Goal: Task Accomplishment & Management: Manage account settings

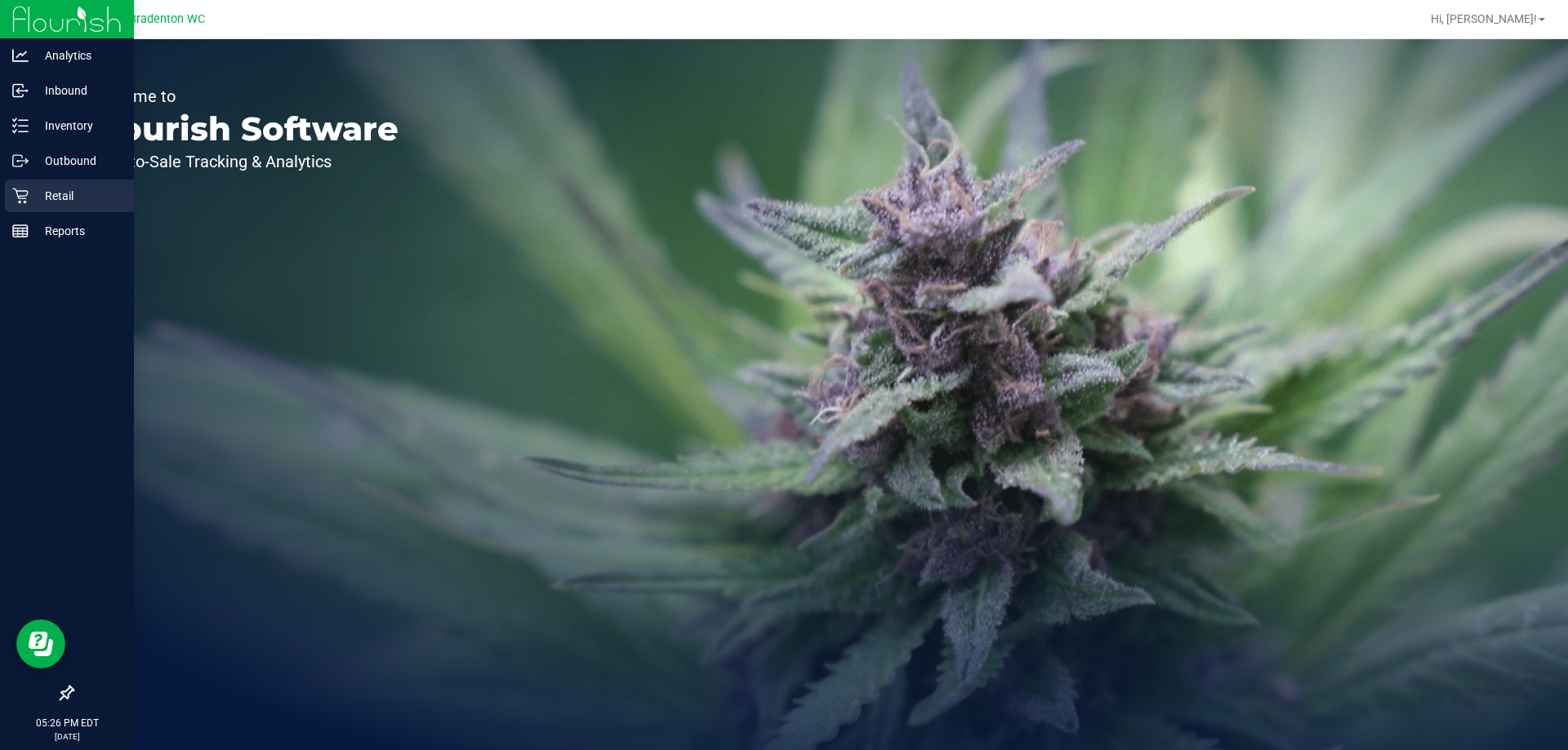
click at [47, 206] on div "Retail" at bounding box center [69, 196] width 129 height 32
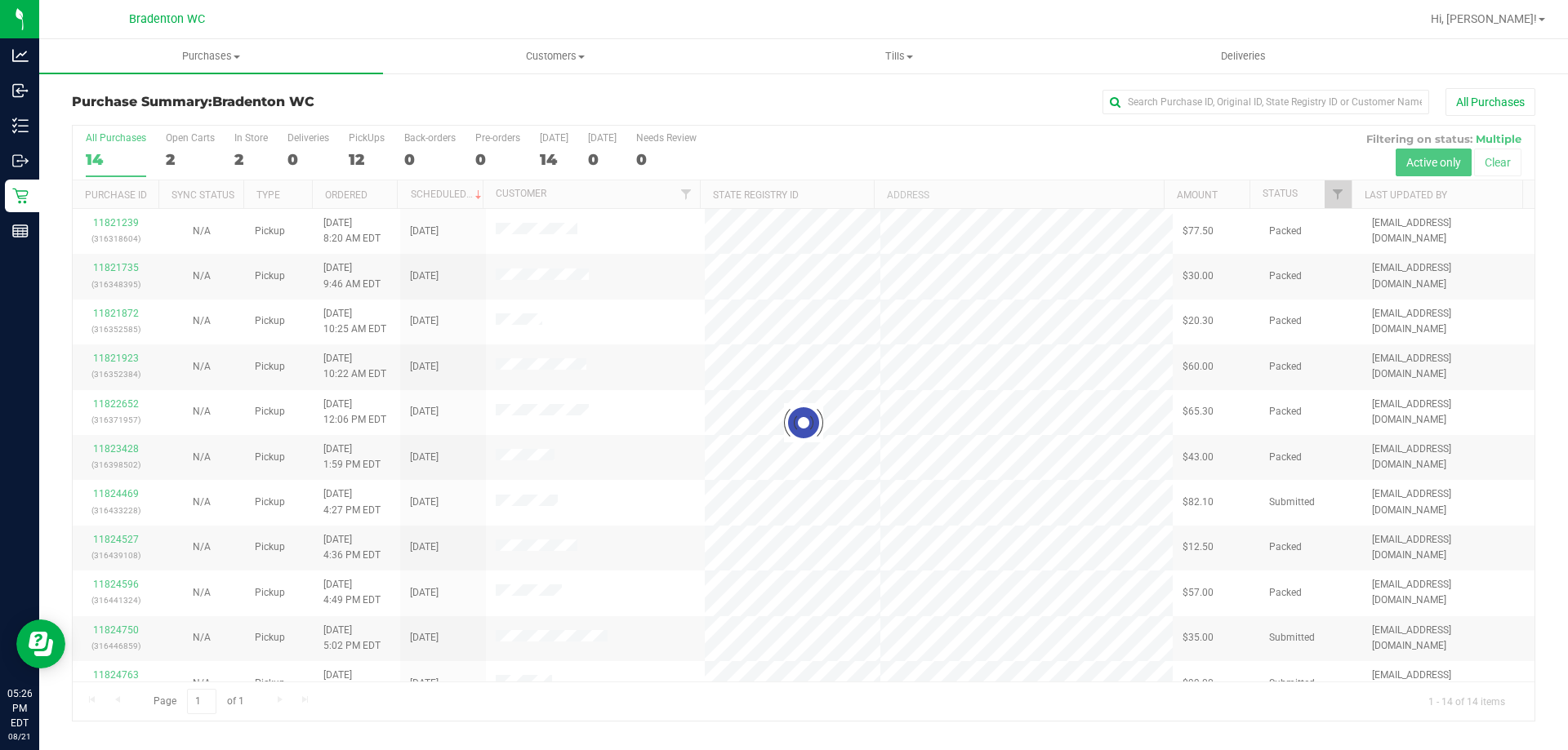
click at [354, 159] on div at bounding box center [804, 423] width 1462 height 595
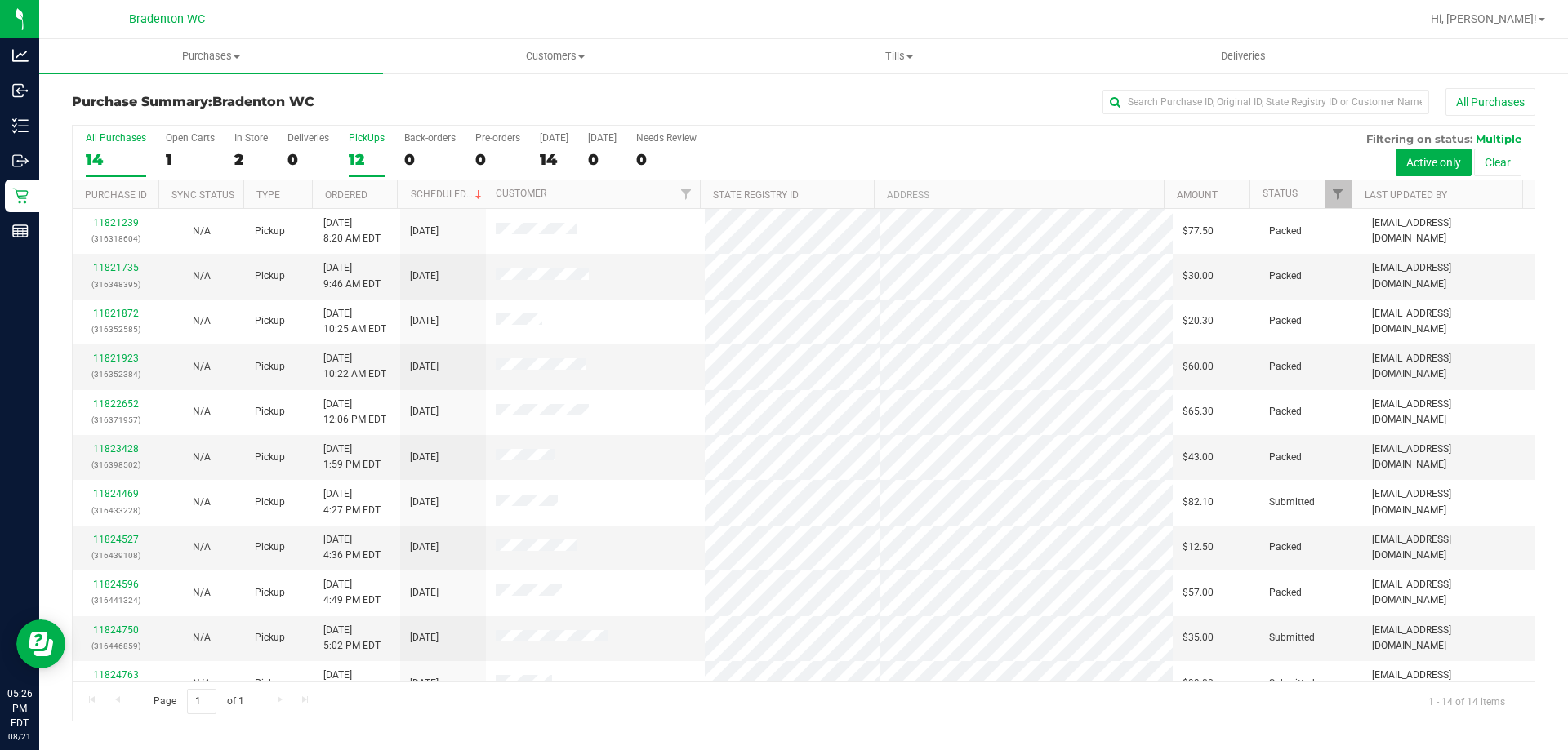
click at [363, 151] on div "12" at bounding box center [366, 159] width 36 height 18
click at [0, 0] on input "PickUps 12" at bounding box center [0, 0] width 0 height 0
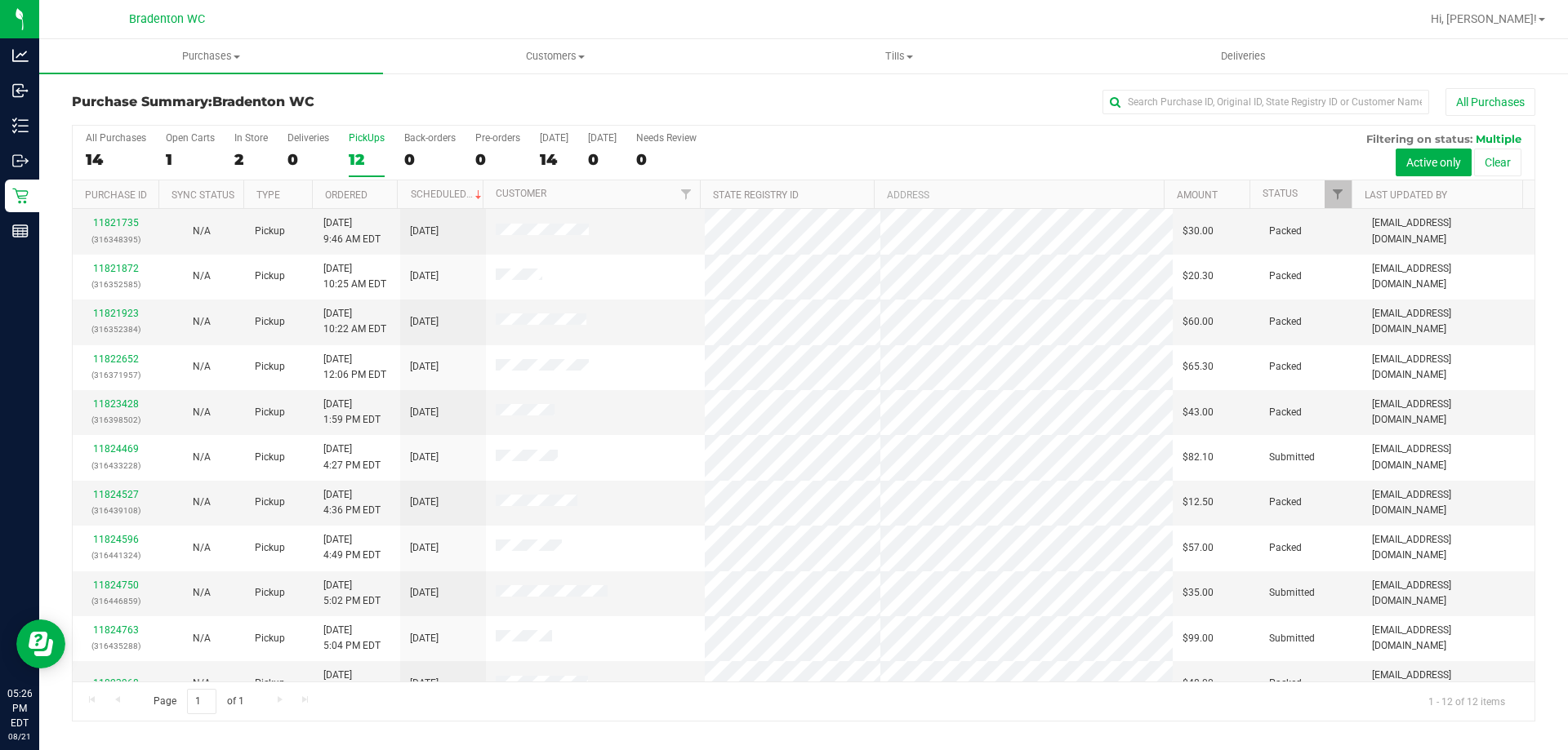
scroll to position [69, 0]
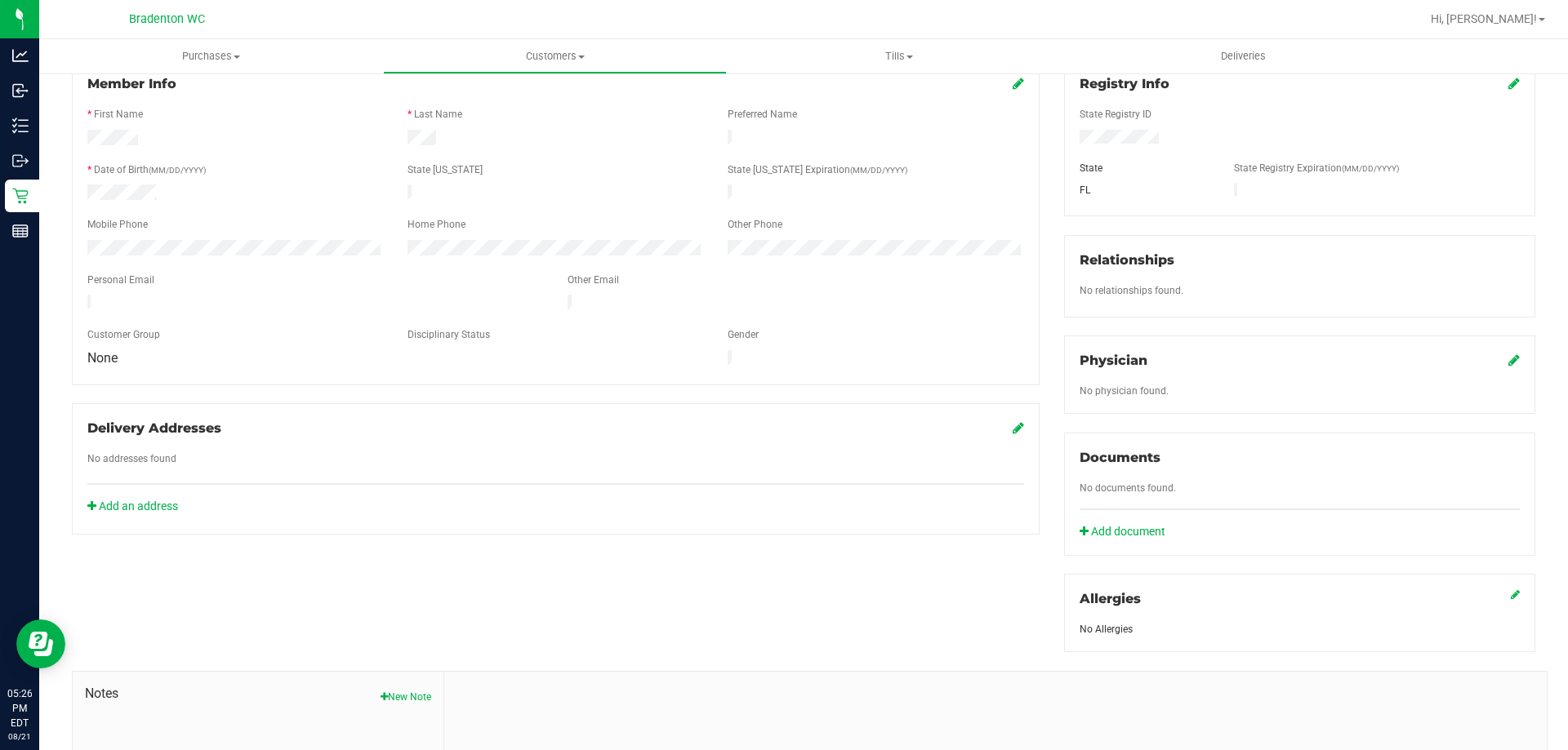
scroll to position [163, 0]
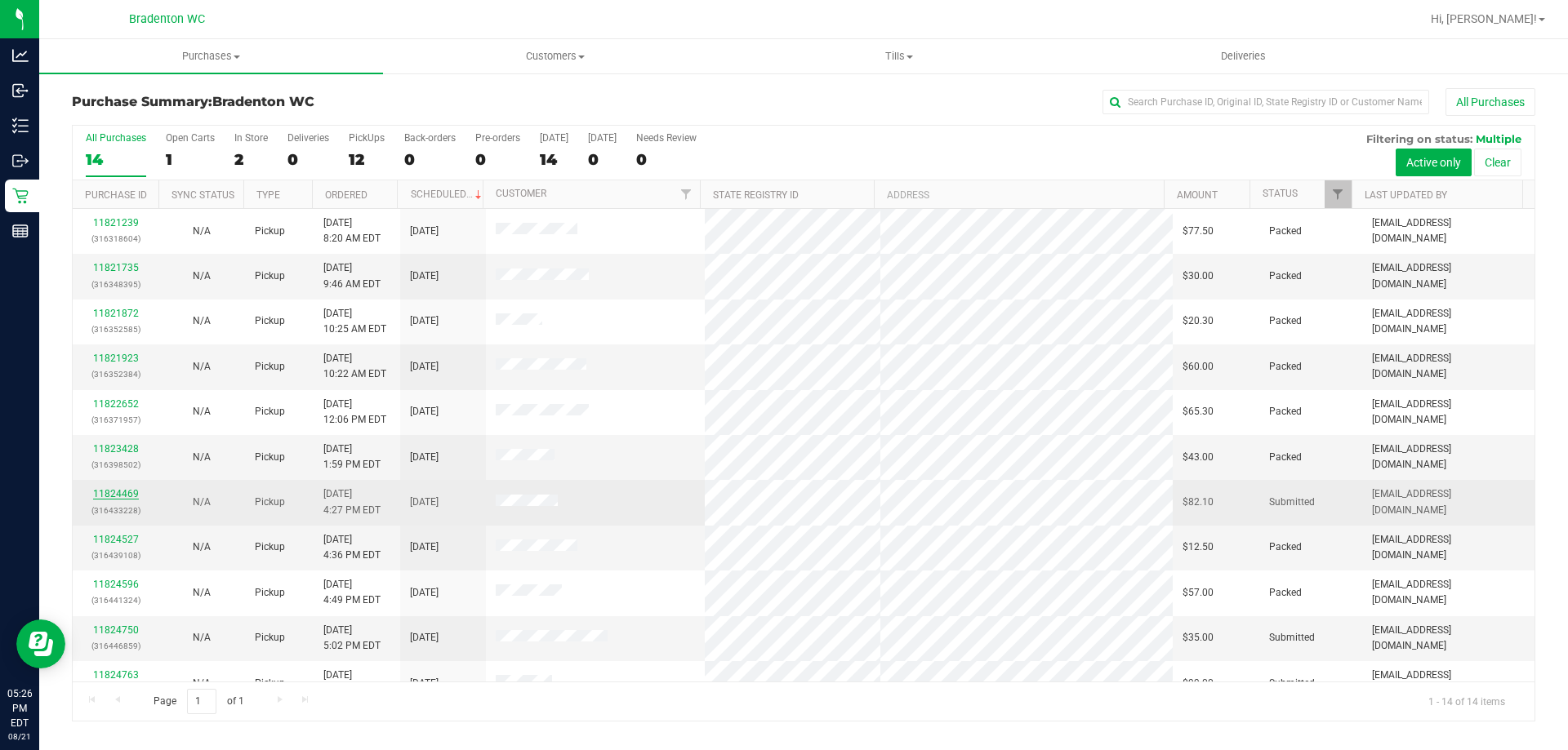
click at [122, 498] on link "11824469" at bounding box center [116, 494] width 46 height 11
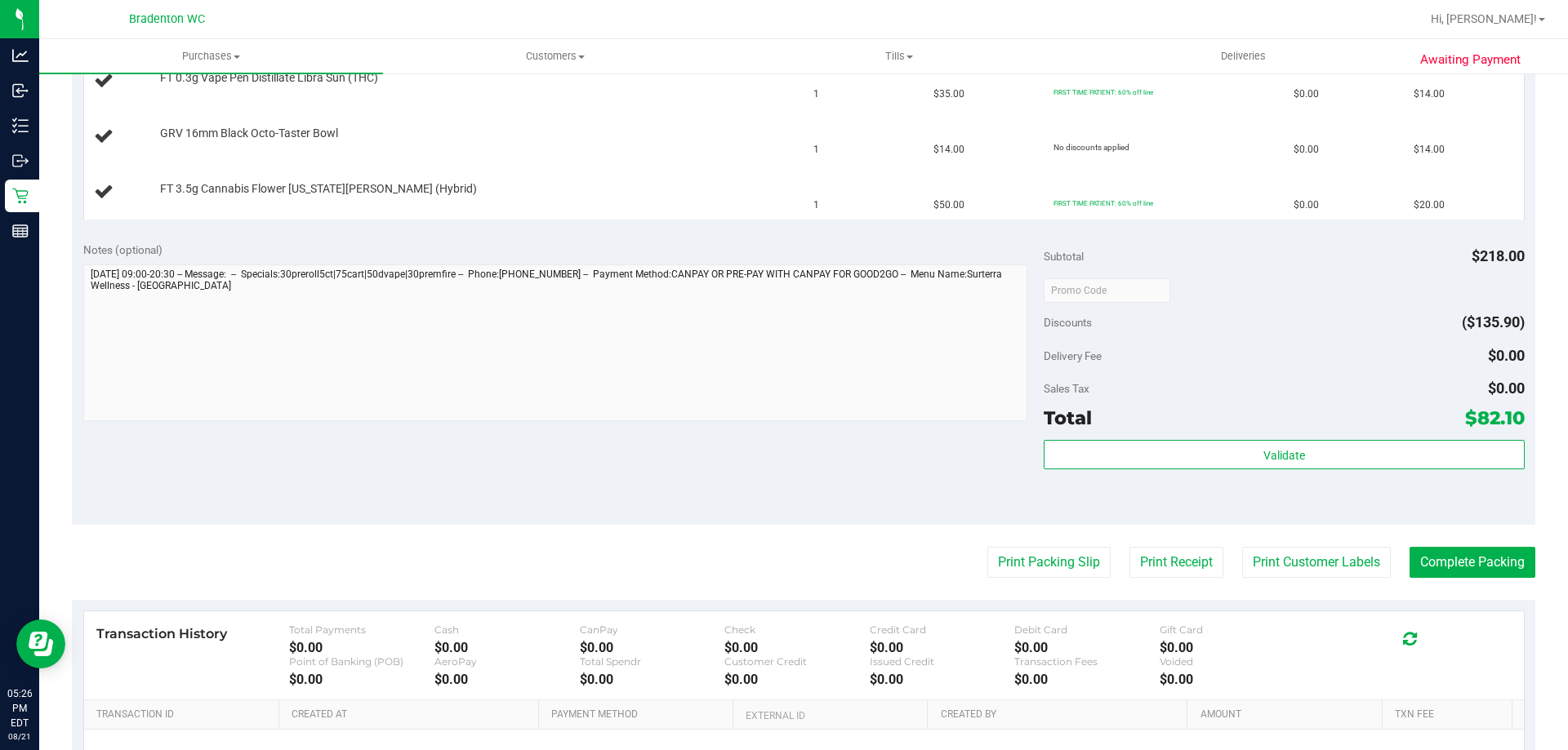
scroll to position [688, 0]
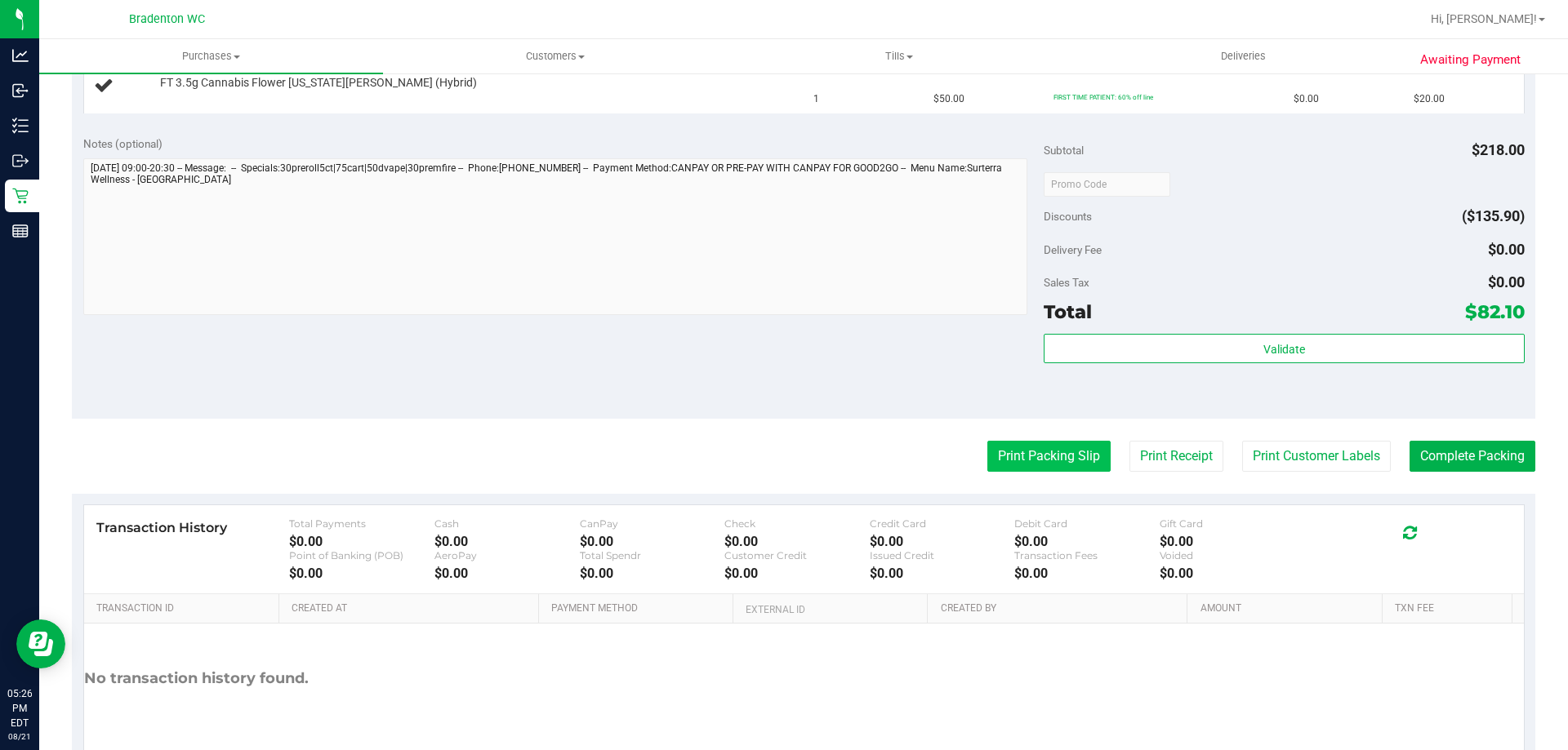
click at [1058, 455] on button "Print Packing Slip" at bounding box center [1049, 456] width 123 height 31
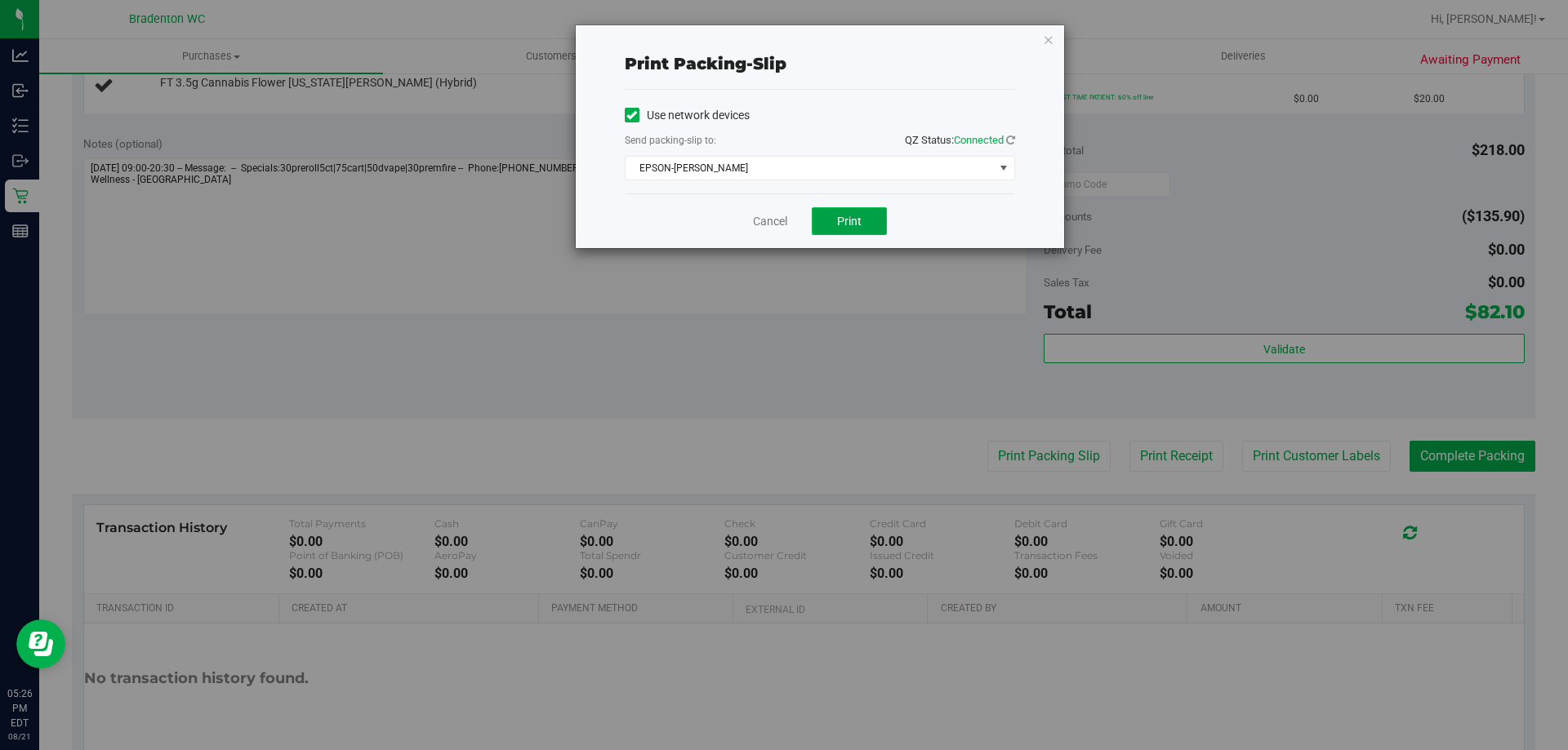
click at [848, 215] on span "Print" at bounding box center [849, 221] width 25 height 13
click at [933, 169] on span "EPSON-[PERSON_NAME]" at bounding box center [809, 168] width 368 height 23
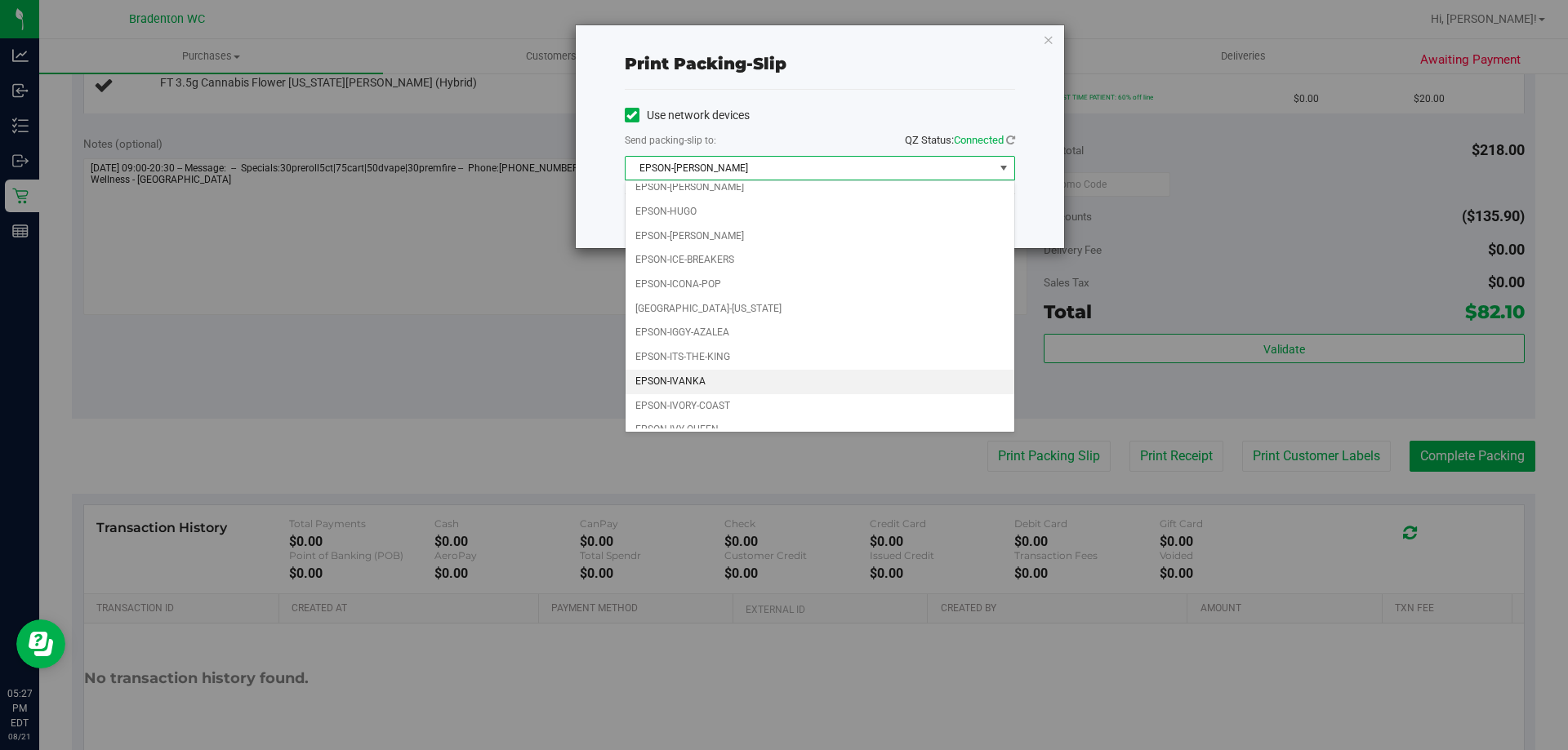
scroll to position [47, 0]
drag, startPoint x: 708, startPoint y: 415, endPoint x: 668, endPoint y: 314, distance: 108.6
click at [707, 415] on li "EPSON-IVY-QUEEN" at bounding box center [820, 416] width 389 height 25
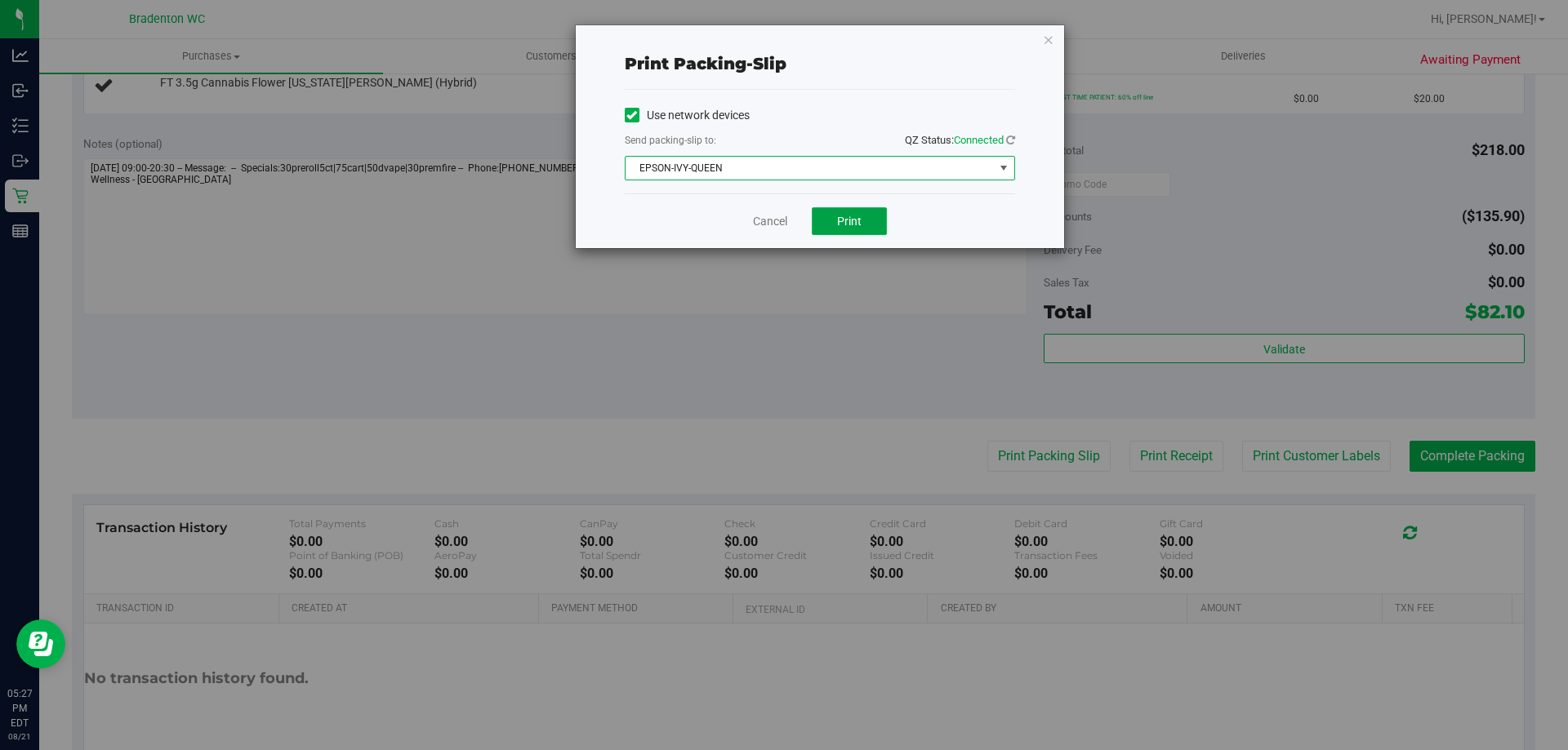
click at [863, 213] on button "Print" at bounding box center [849, 221] width 76 height 28
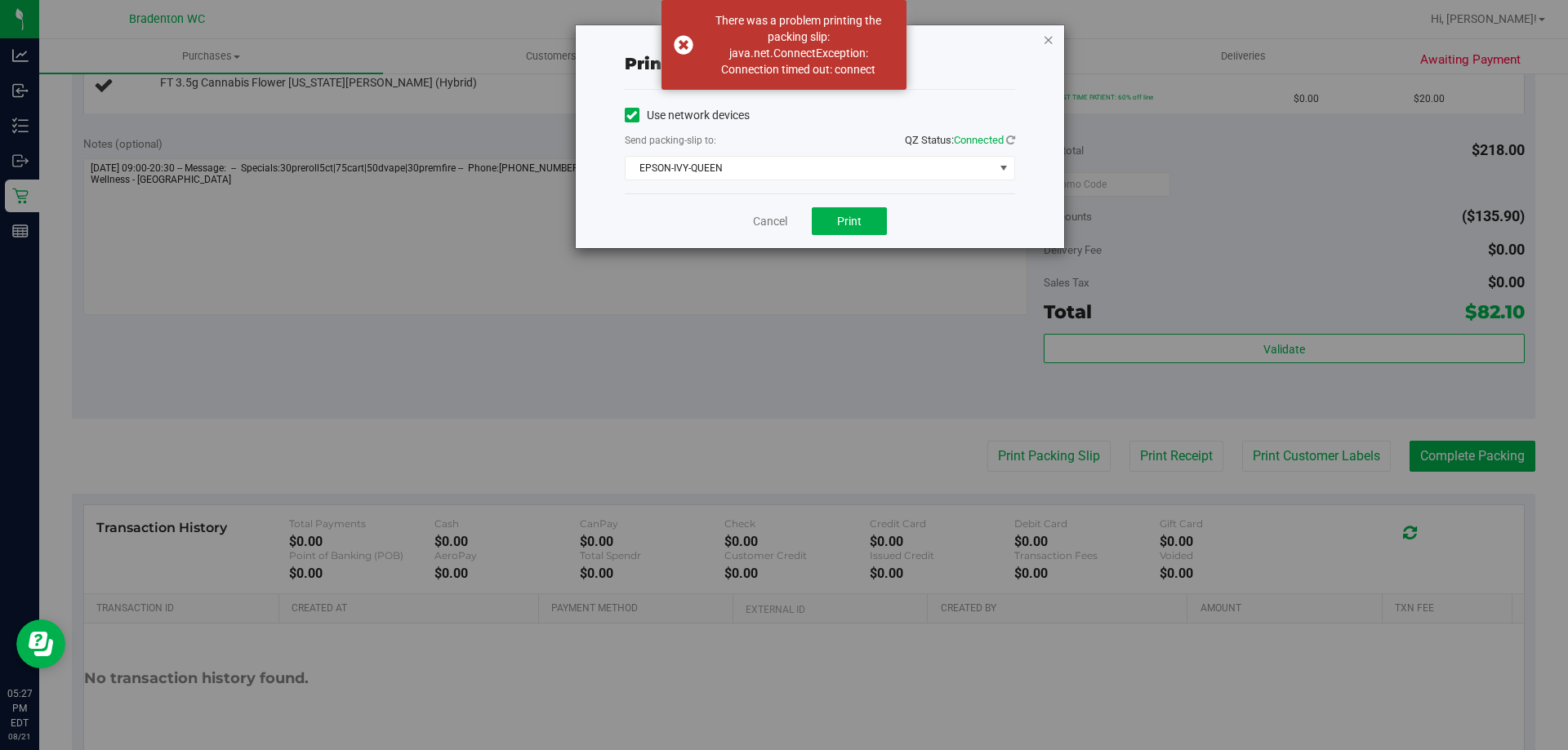
click at [1044, 40] on icon "button" at bounding box center [1048, 39] width 11 height 19
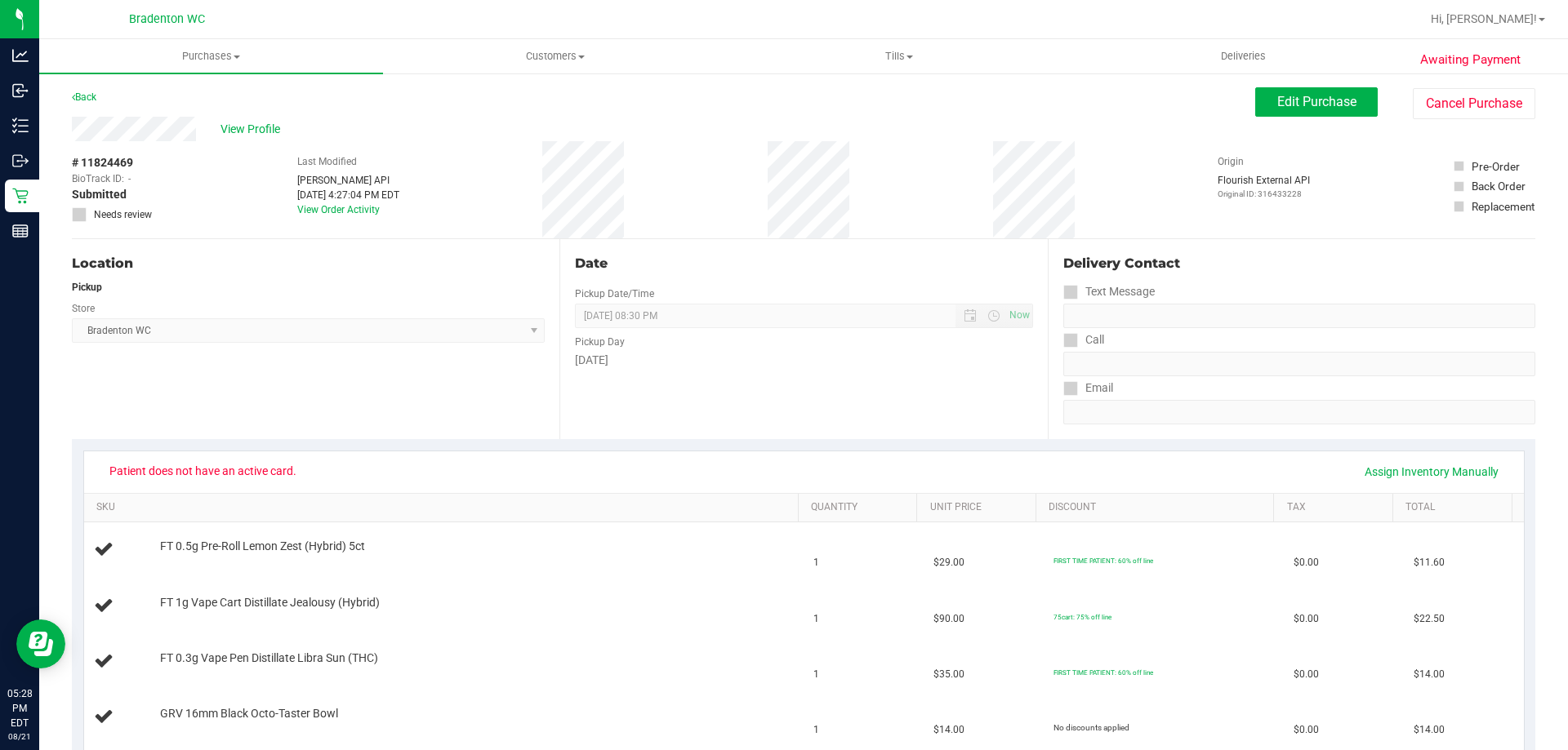
scroll to position [3, 0]
click at [251, 129] on span "View Profile" at bounding box center [253, 128] width 65 height 18
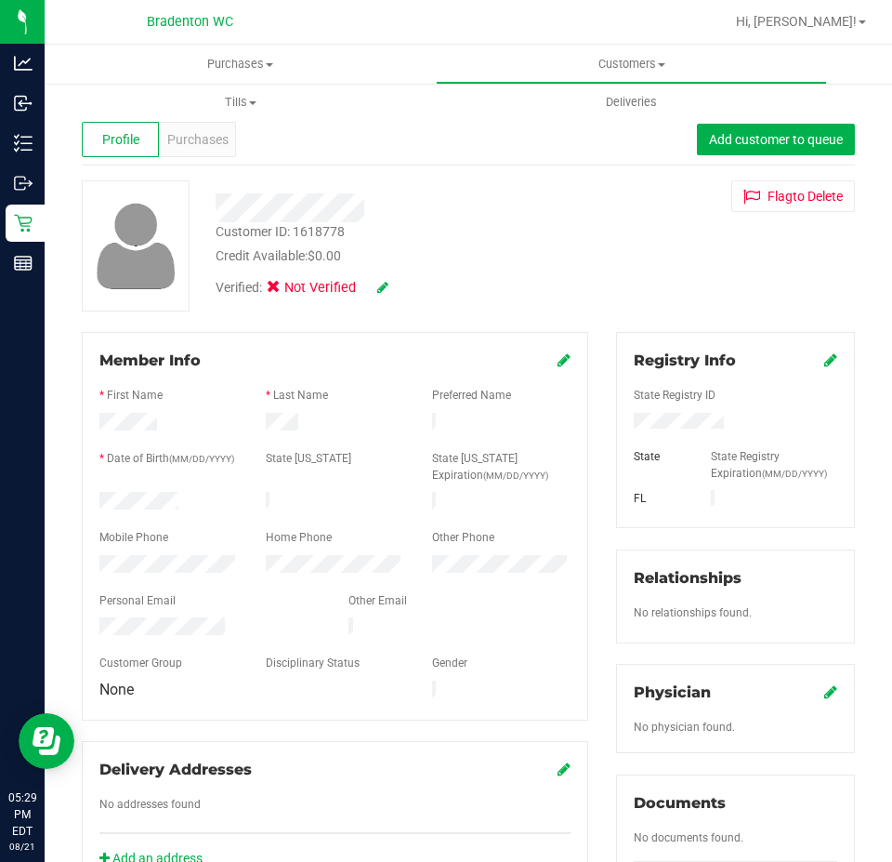
click at [825, 363] on icon at bounding box center [831, 359] width 13 height 15
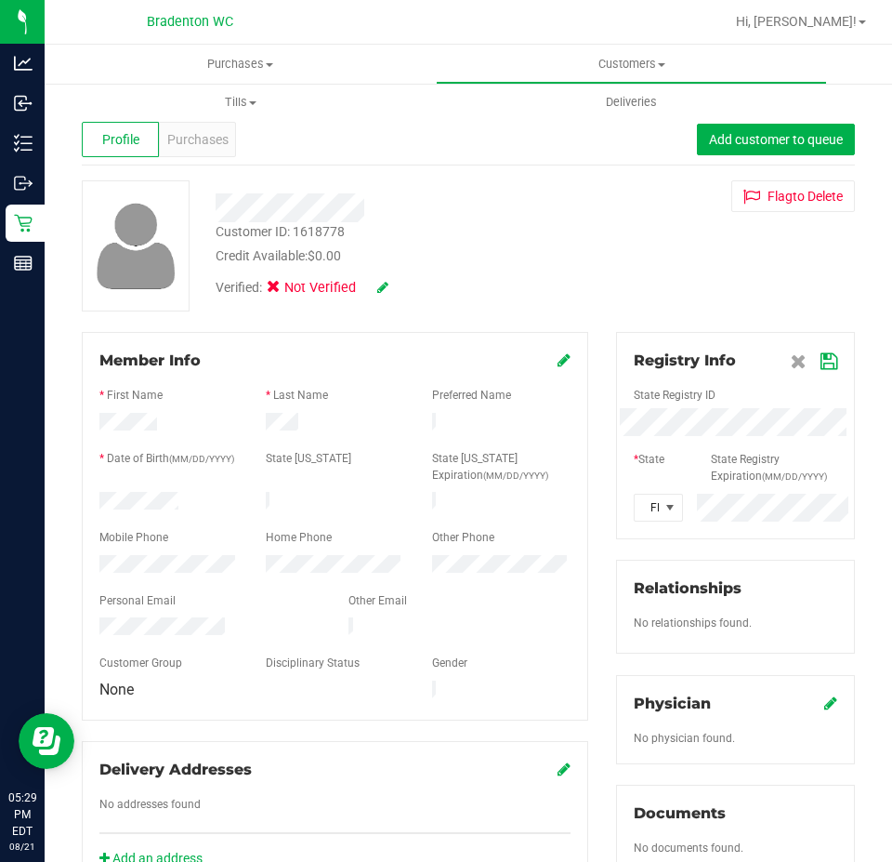
click at [821, 360] on icon at bounding box center [829, 361] width 17 height 15
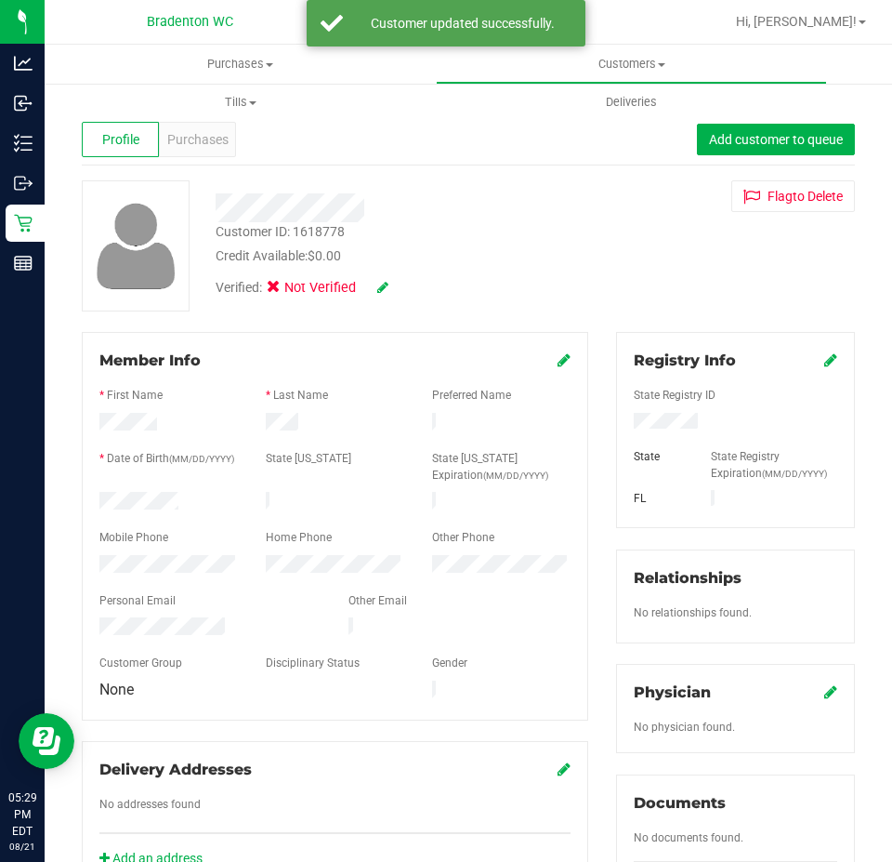
click at [558, 359] on icon at bounding box center [564, 359] width 13 height 15
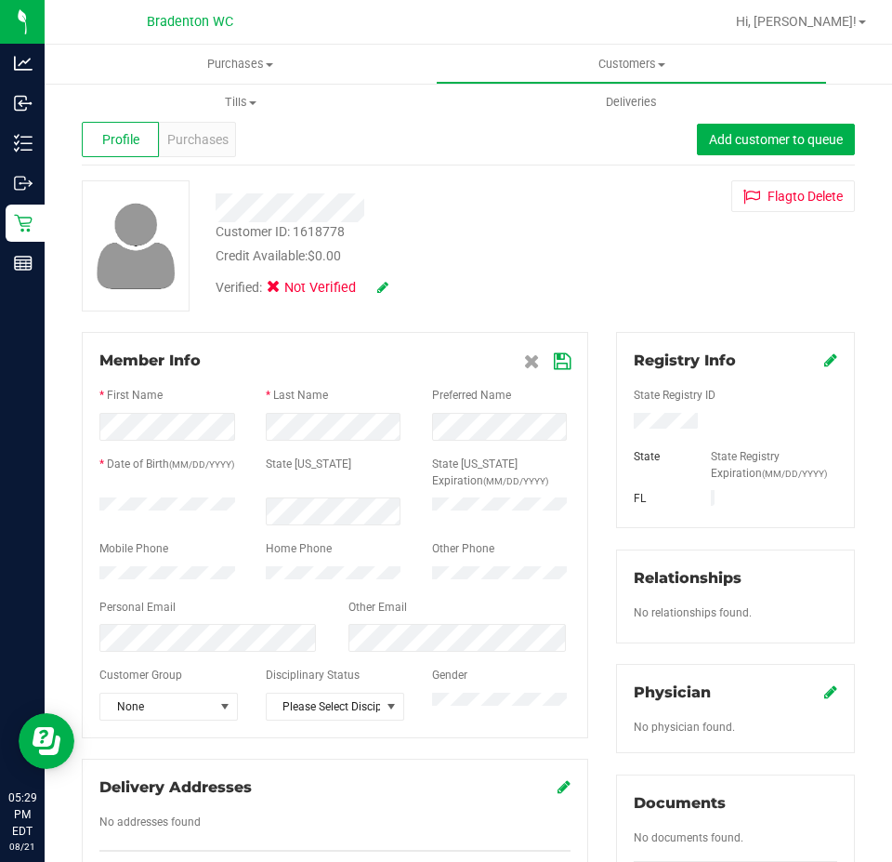
click at [554, 360] on icon at bounding box center [562, 361] width 17 height 15
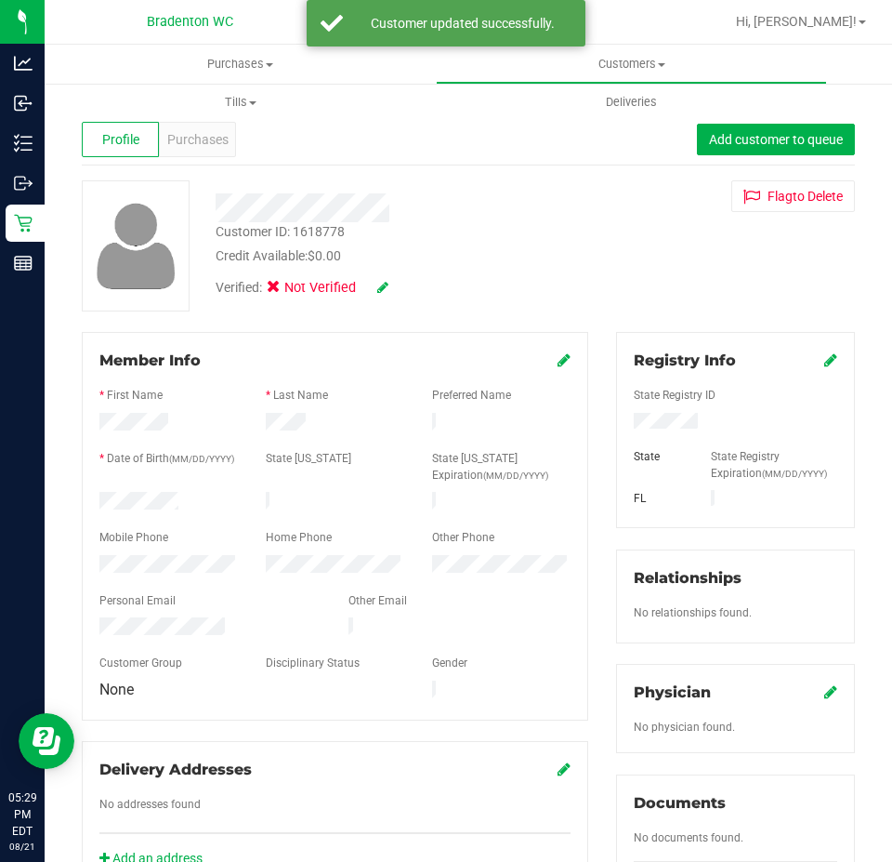
click at [382, 287] on icon at bounding box center [382, 287] width 11 height 13
click at [287, 288] on span at bounding box center [279, 290] width 17 height 17
click at [0, 0] on input "Medical" at bounding box center [0, 0] width 0 height 0
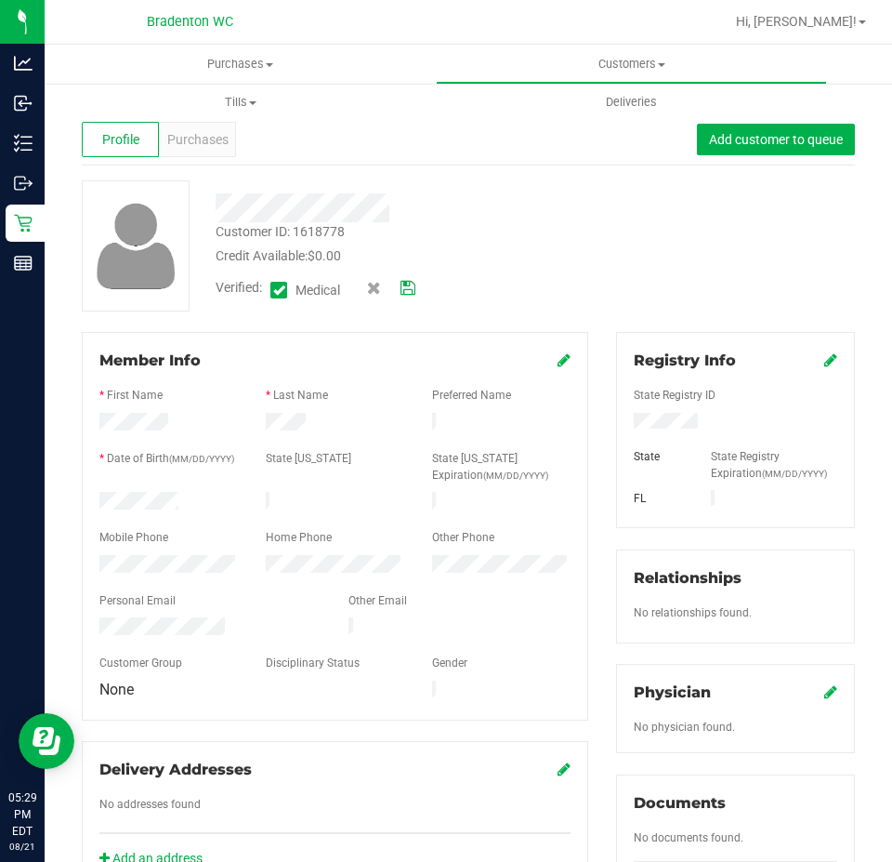
click at [413, 286] on icon at bounding box center [408, 288] width 15 height 13
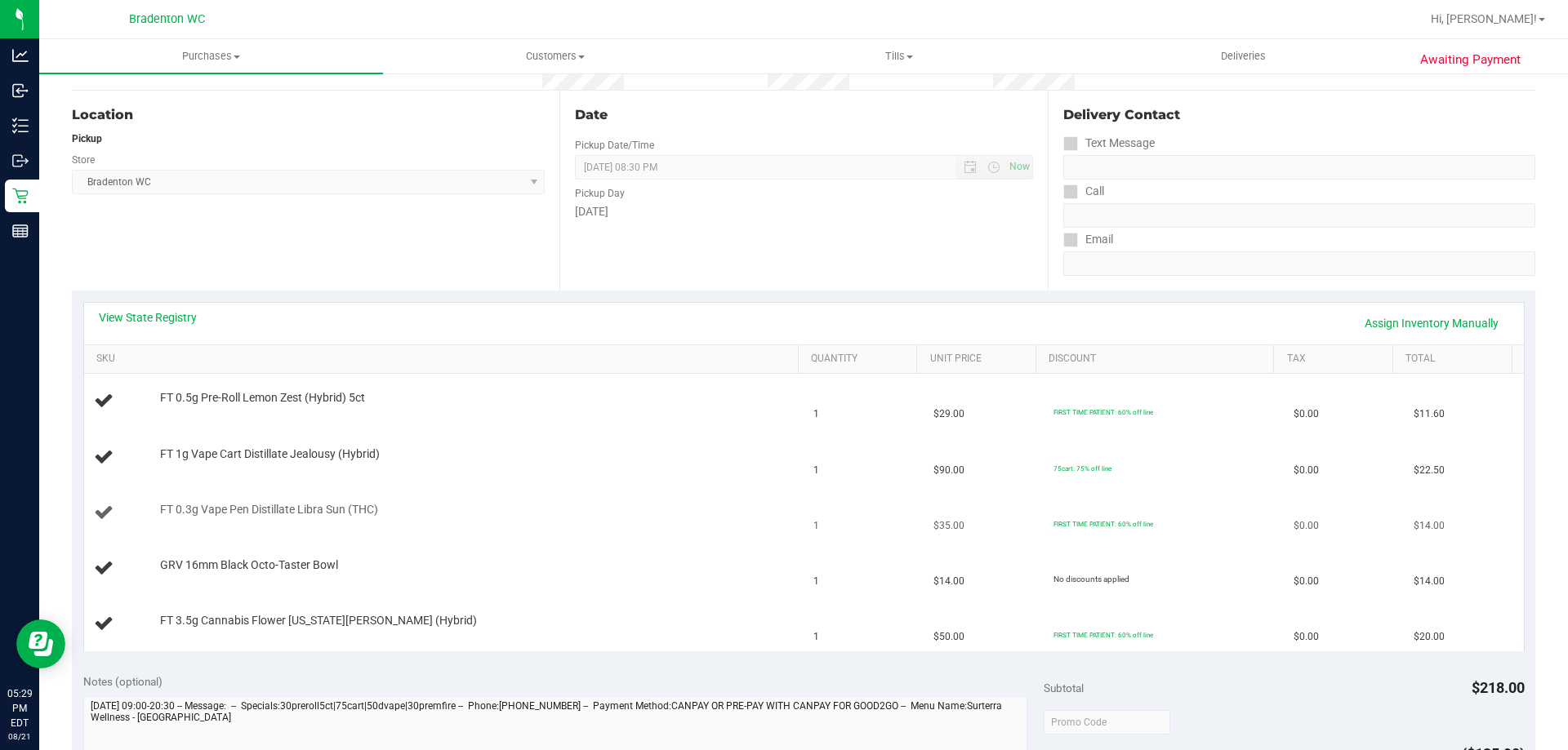
scroll to position [248, 0]
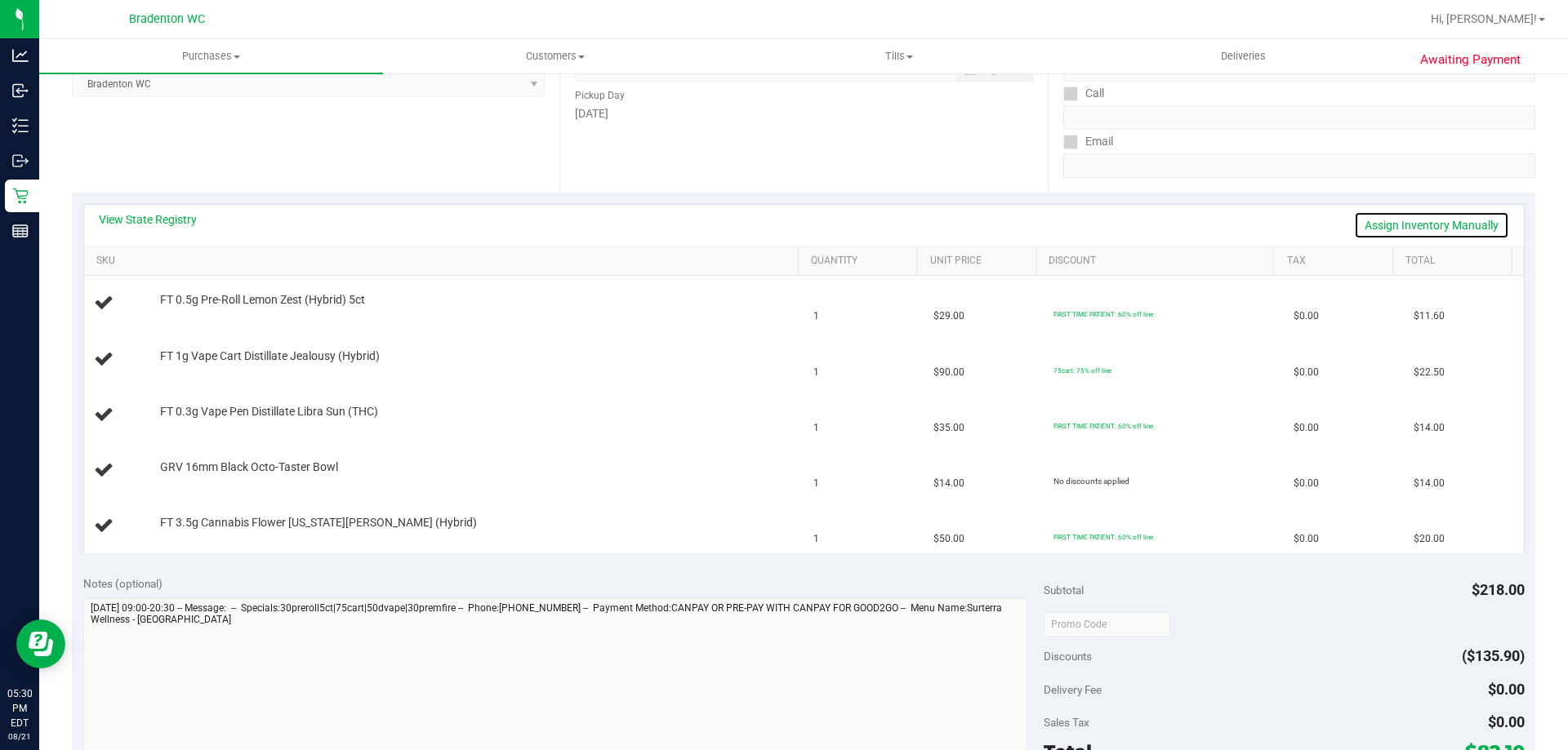
click at [1385, 227] on link "Assign Inventory Manually" at bounding box center [1431, 226] width 155 height 28
click at [209, 481] on link "Add Package" at bounding box center [189, 478] width 59 height 11
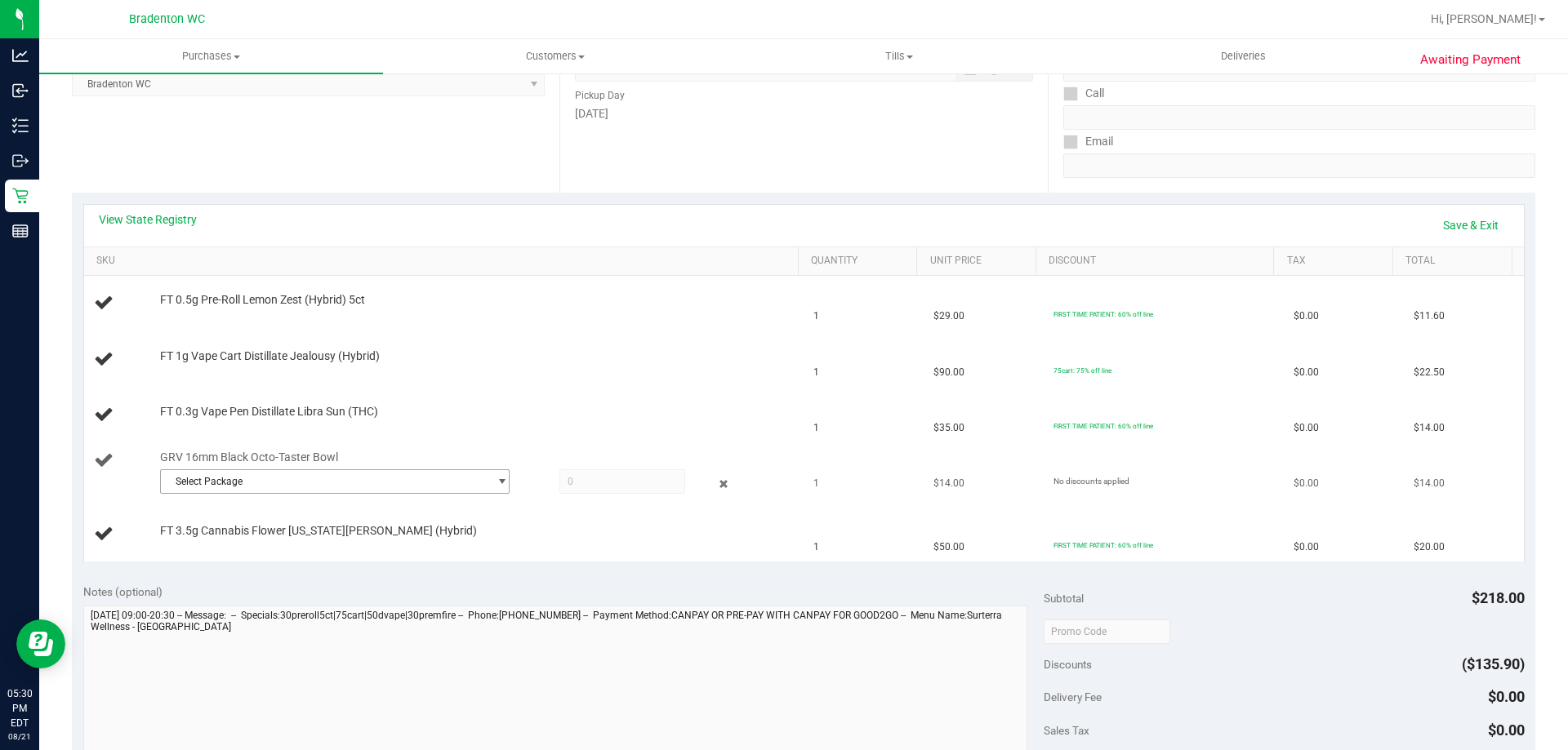
click at [400, 482] on span "Select Package" at bounding box center [324, 481] width 328 height 23
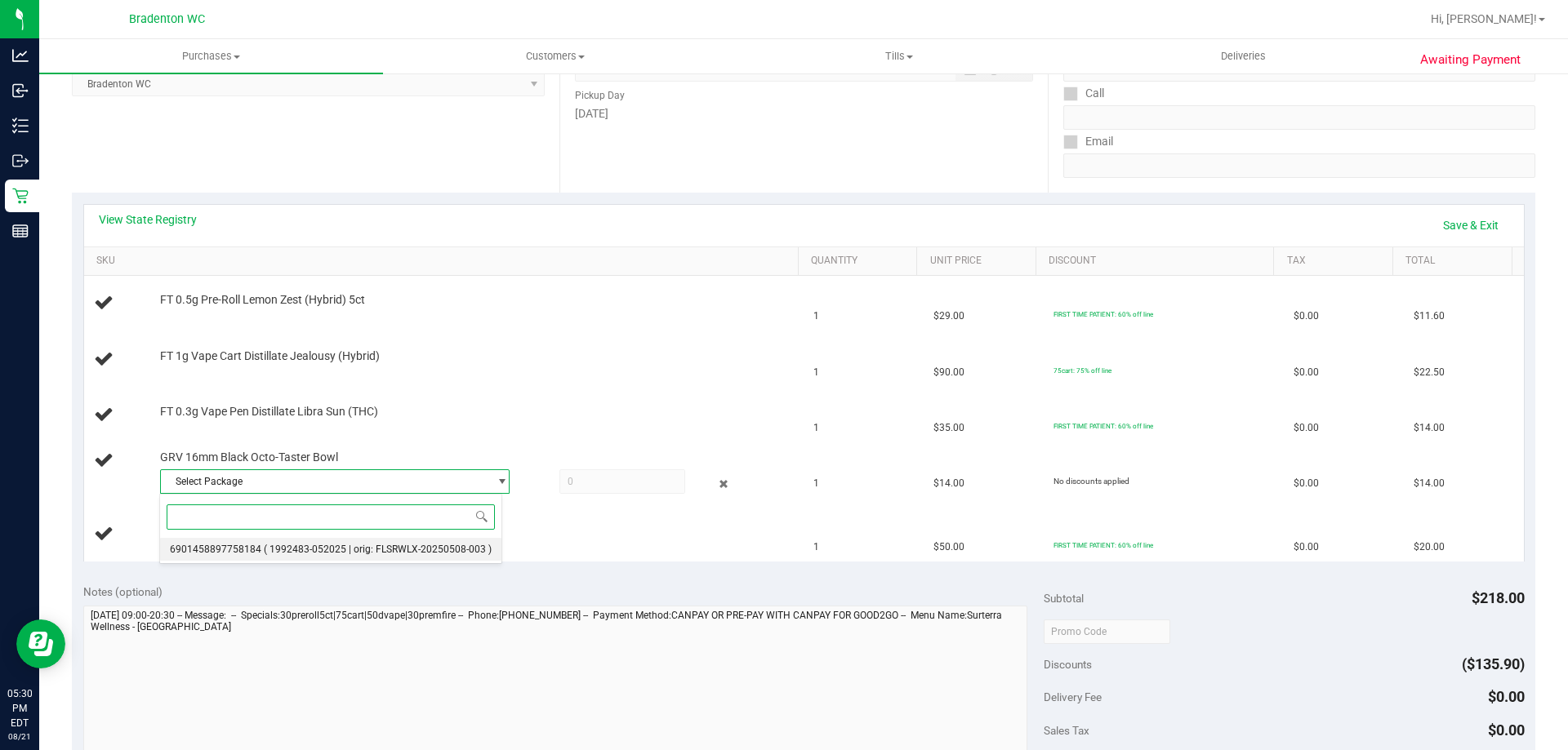
click at [368, 549] on span "( 1992483-052025 | orig: FLSRWLX-20250508-003 )" at bounding box center [377, 549] width 228 height 11
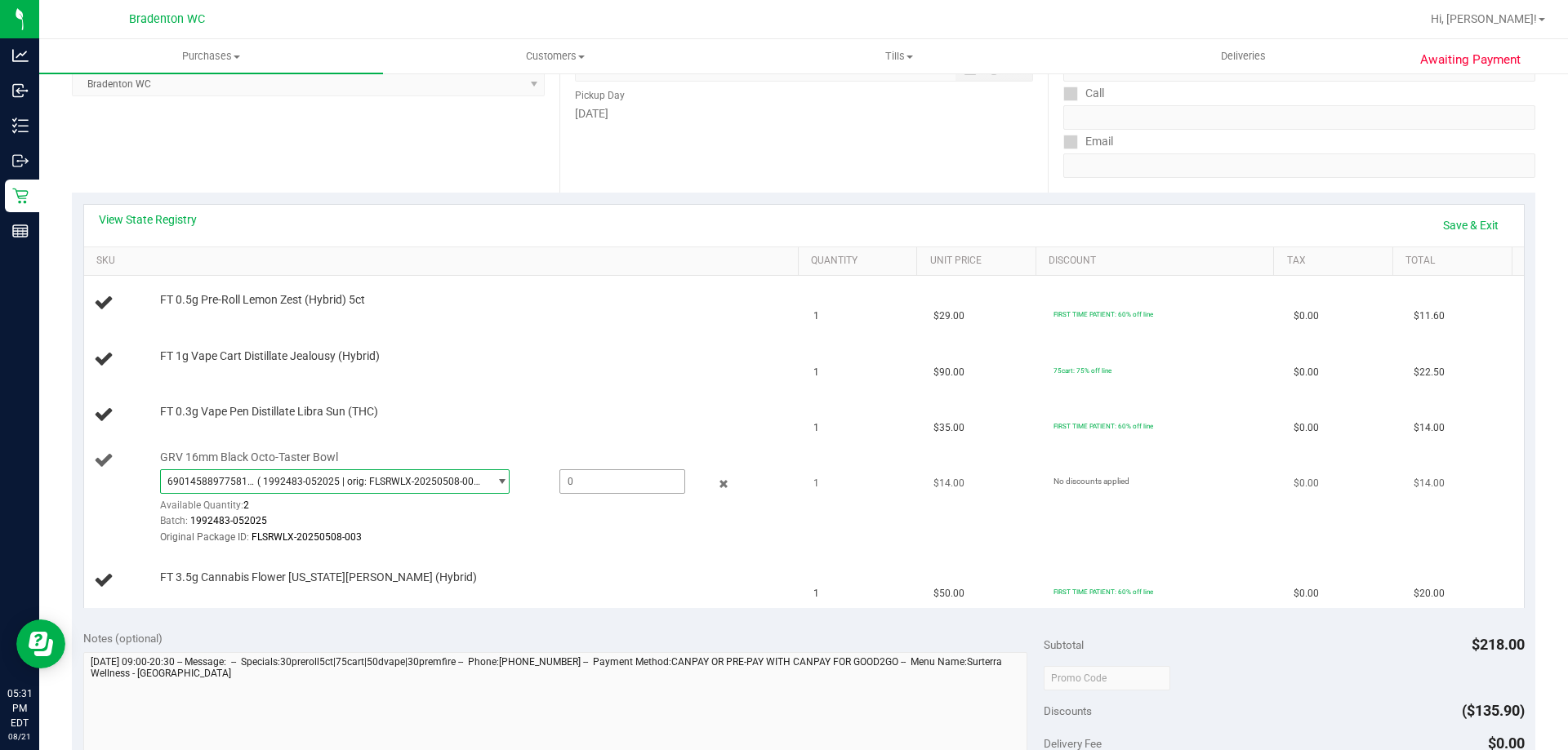
click at [605, 487] on span at bounding box center [622, 482] width 126 height 25
type input "1"
type input "1.0000"
click at [574, 518] on div "Batch: 1992483-052025" at bounding box center [475, 522] width 631 height 16
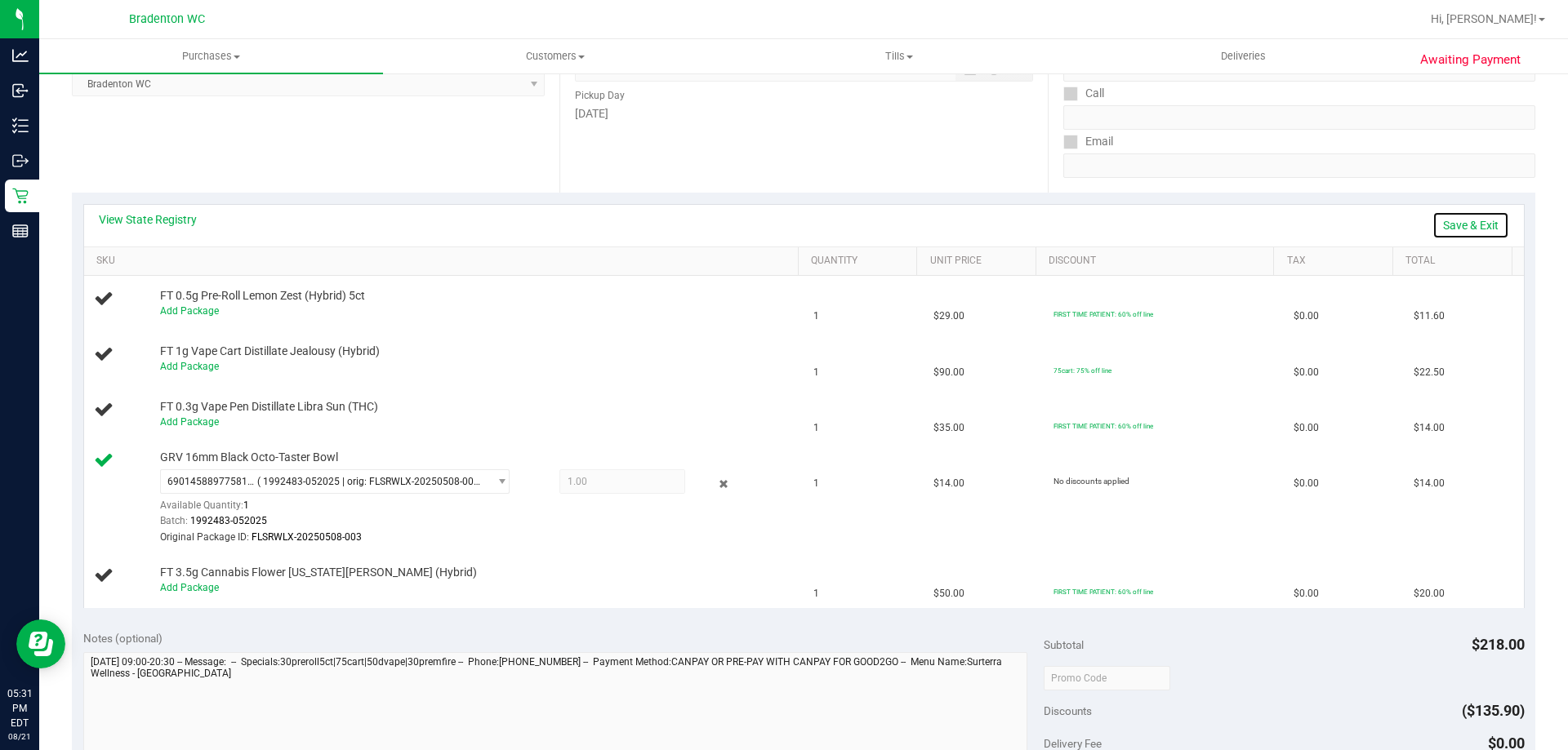
click at [1448, 218] on link "Save & Exit" at bounding box center [1470, 226] width 76 height 28
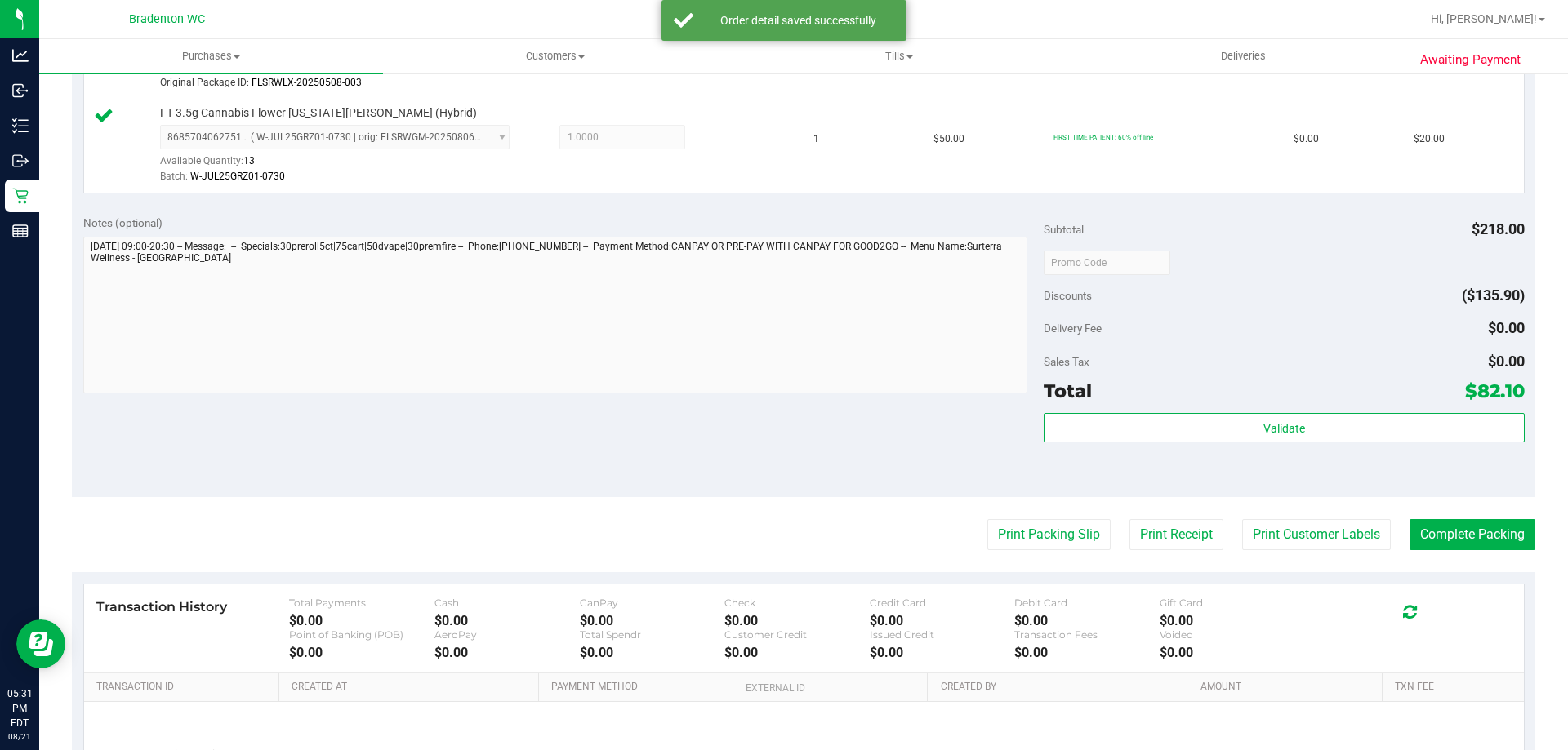
scroll to position [819, 0]
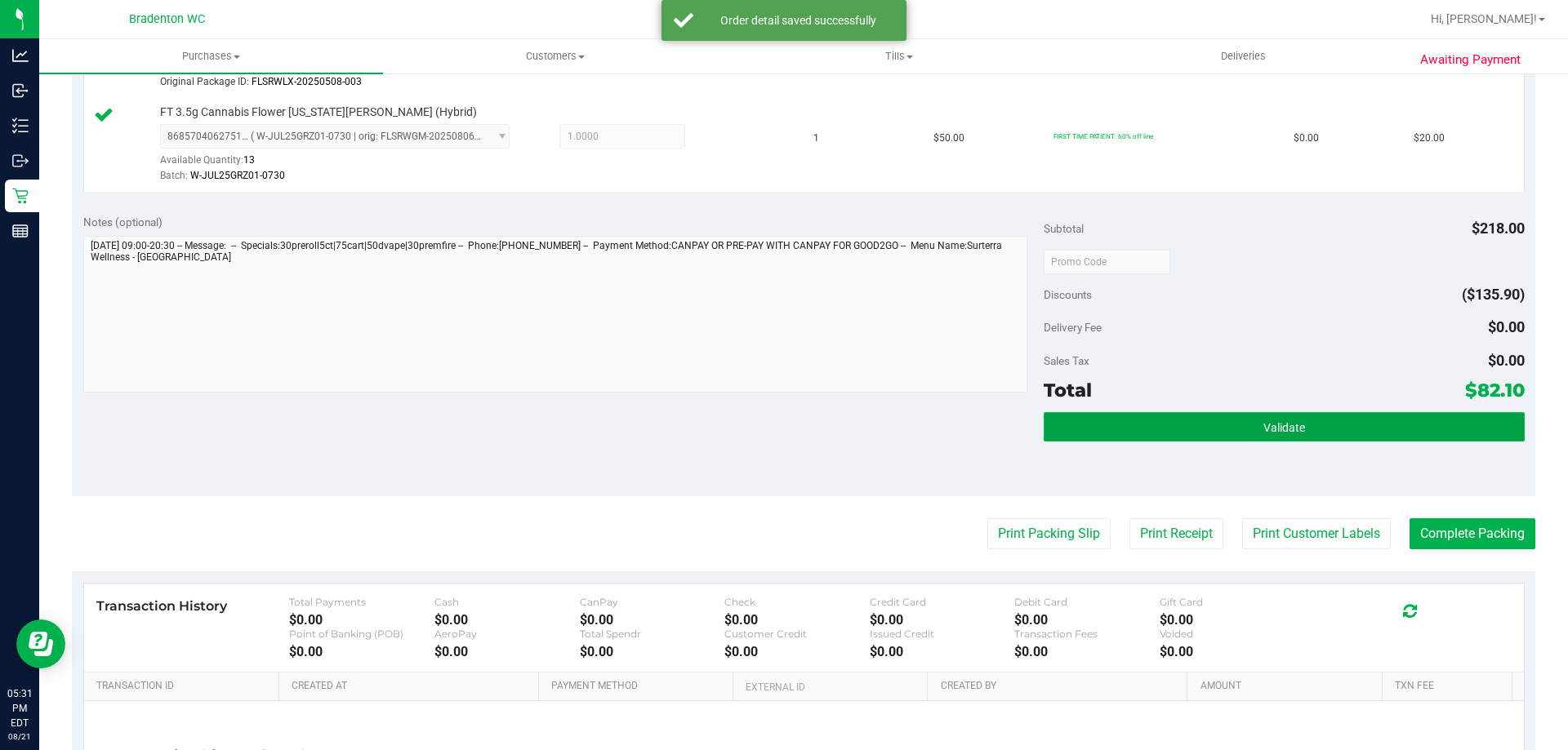
click at [1174, 419] on button "Validate" at bounding box center [1283, 426] width 481 height 29
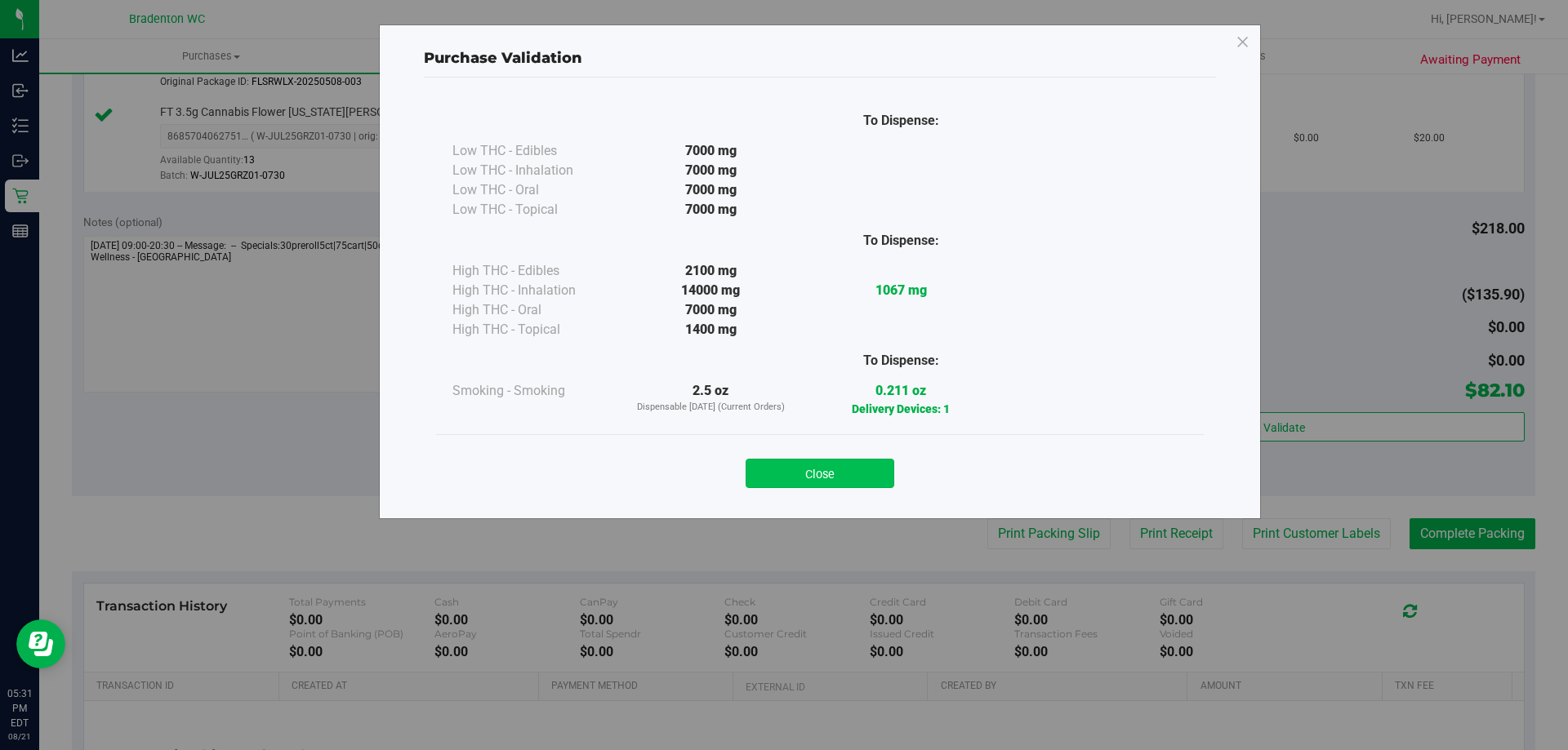
click at [830, 465] on button "Close" at bounding box center [820, 472] width 148 height 29
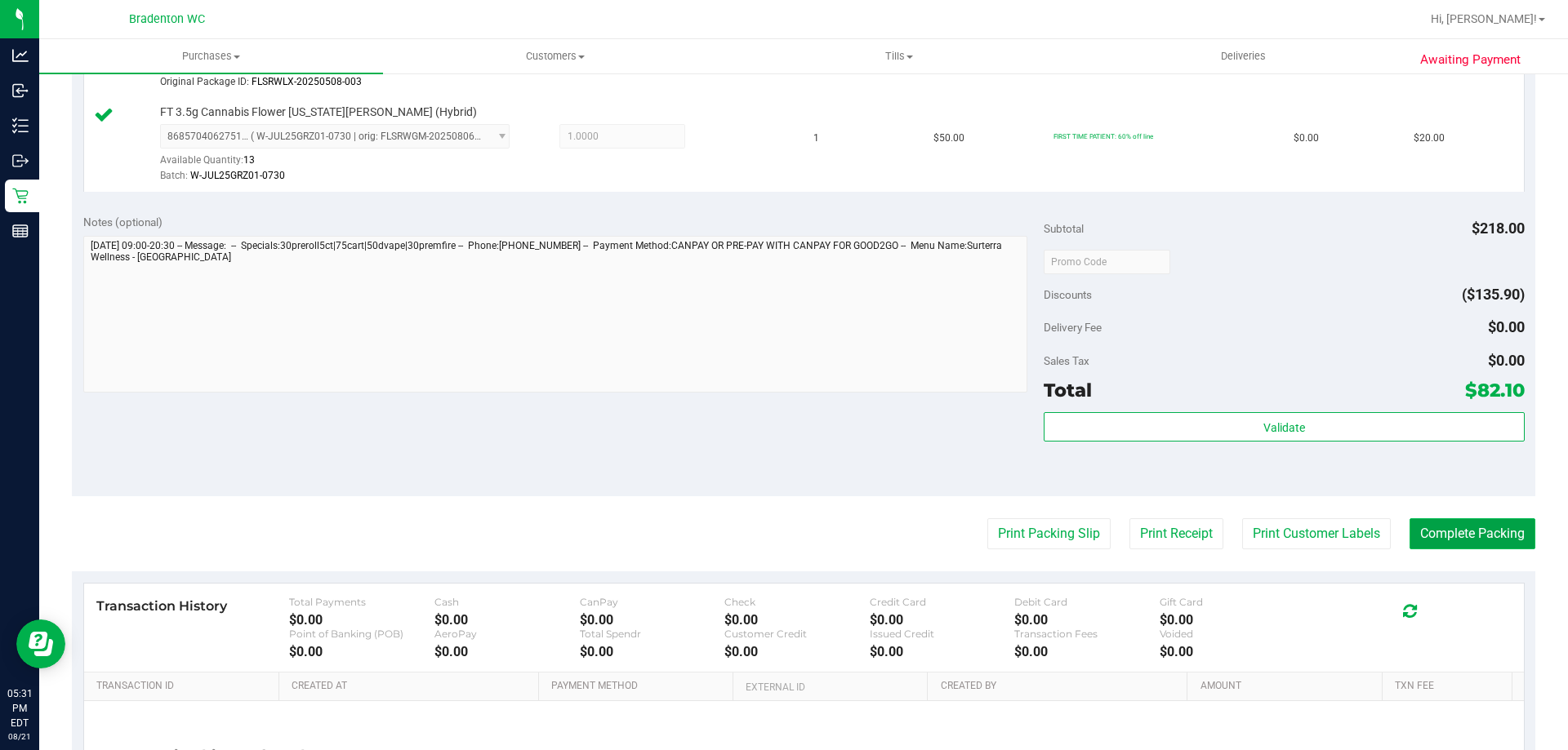
click at [1442, 529] on button "Complete Packing" at bounding box center [1472, 533] width 126 height 31
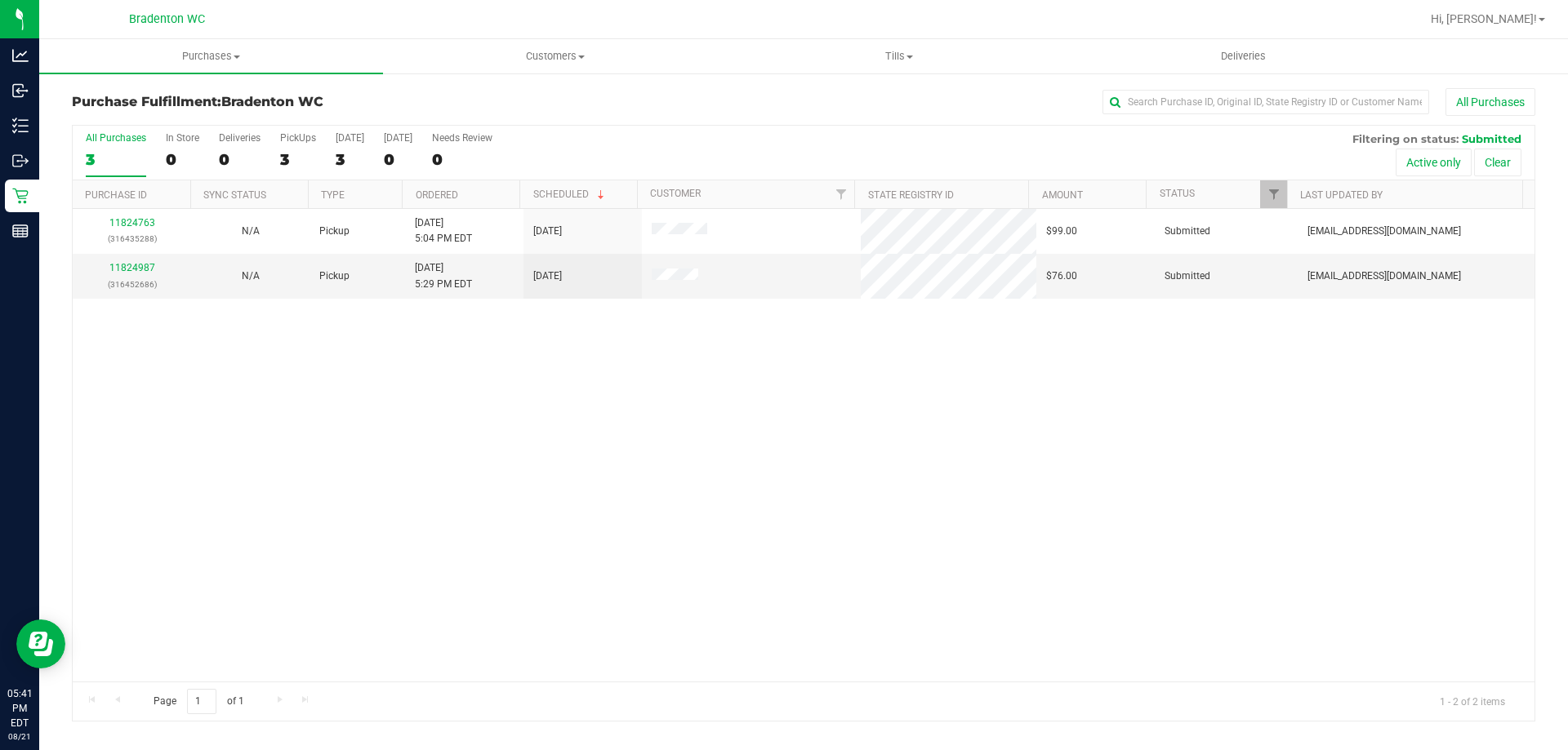
click at [469, 476] on div "11824763 (316435288) N/A Pickup [DATE] 5:04 PM EDT 8/21/2025 $99.00 Submitted […" at bounding box center [804, 445] width 1462 height 472
click at [281, 157] on div "All Purchases 3 In Store 0 Deliveries 0 PickUps 3 [DATE] 3 [DATE] 0 Needs Revie…" at bounding box center [804, 153] width 1462 height 54
click at [291, 157] on div "3" at bounding box center [298, 159] width 36 height 18
click at [0, 0] on input "PickUps 3" at bounding box center [0, 0] width 0 height 0
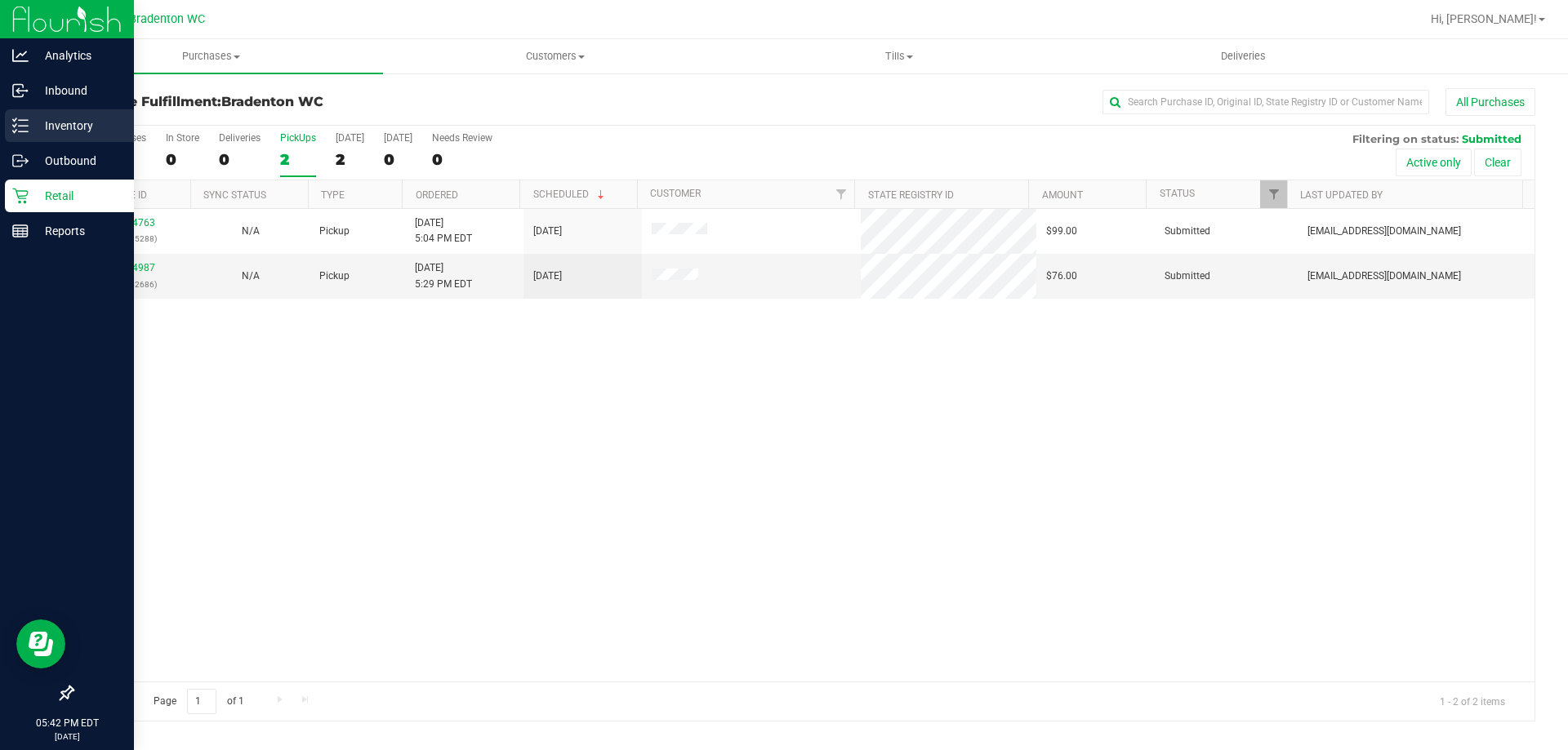
click at [46, 133] on p "Inventory" at bounding box center [78, 126] width 98 height 19
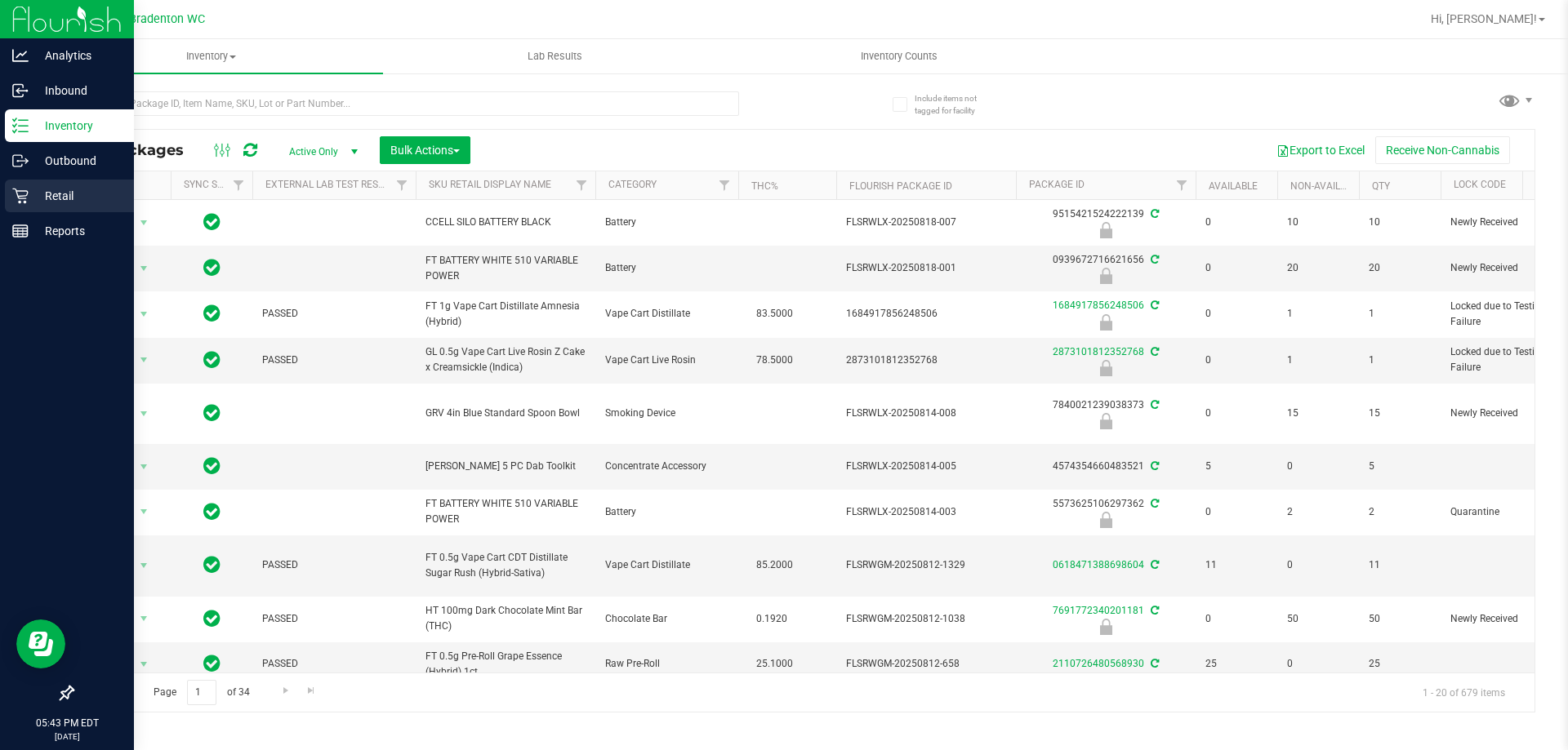
click at [76, 202] on p "Retail" at bounding box center [78, 196] width 98 height 19
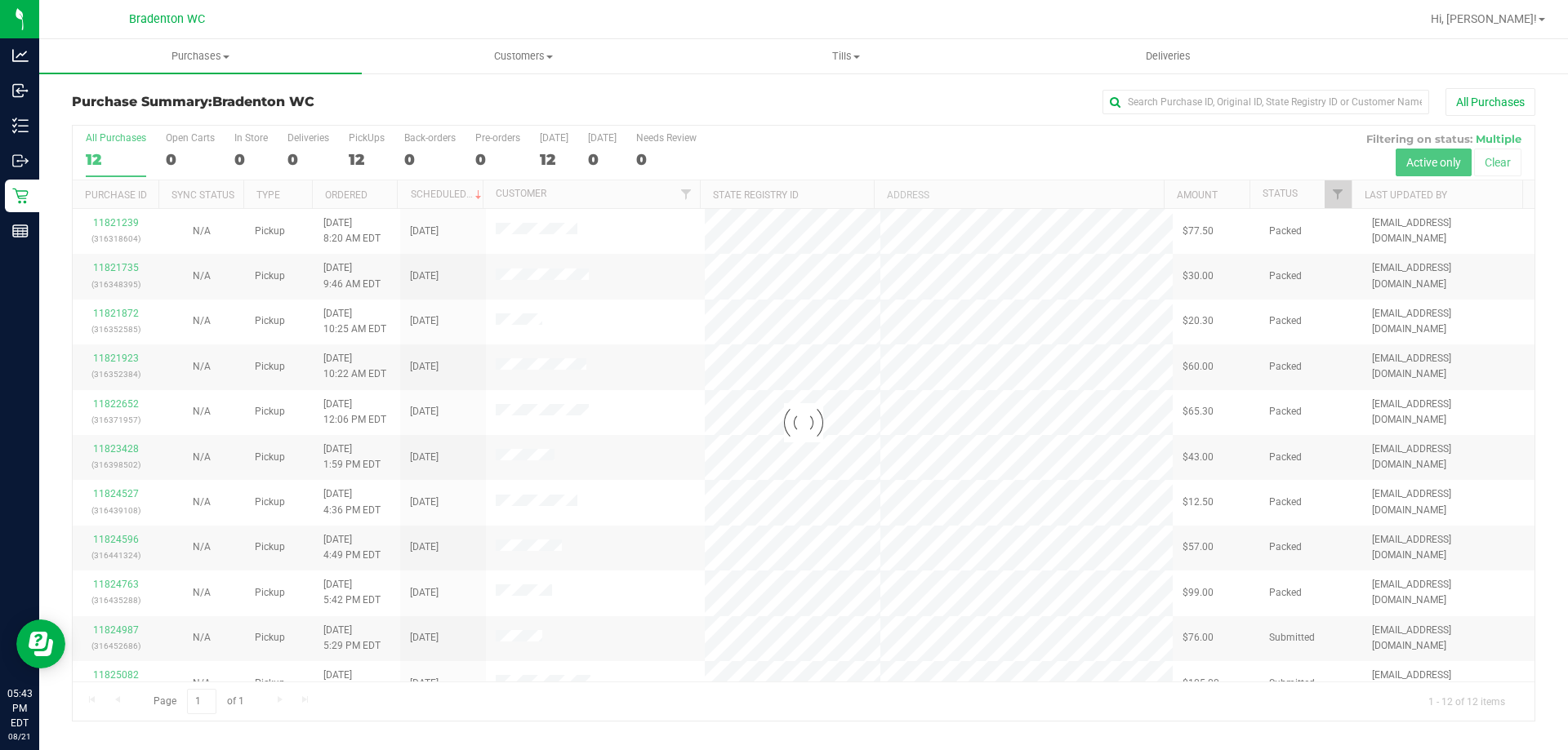
click at [340, 118] on div "Purchase Summary: Bradenton WC All Purchases" at bounding box center [804, 105] width 1463 height 36
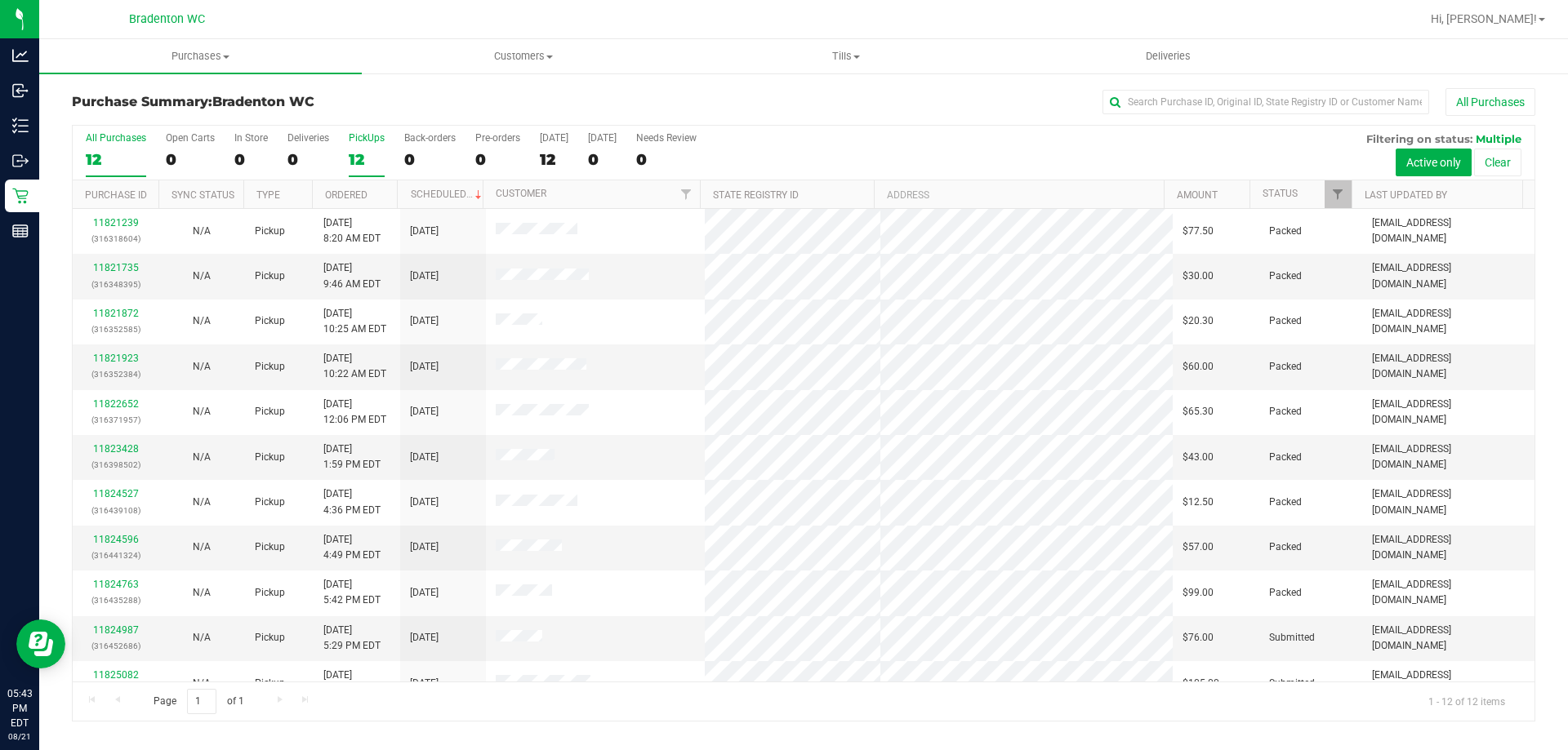
click at [358, 135] on div "PickUps" at bounding box center [366, 138] width 36 height 11
click at [0, 0] on input "PickUps 12" at bounding box center [0, 0] width 0 height 0
click at [1345, 189] on link "Filter" at bounding box center [1338, 194] width 27 height 28
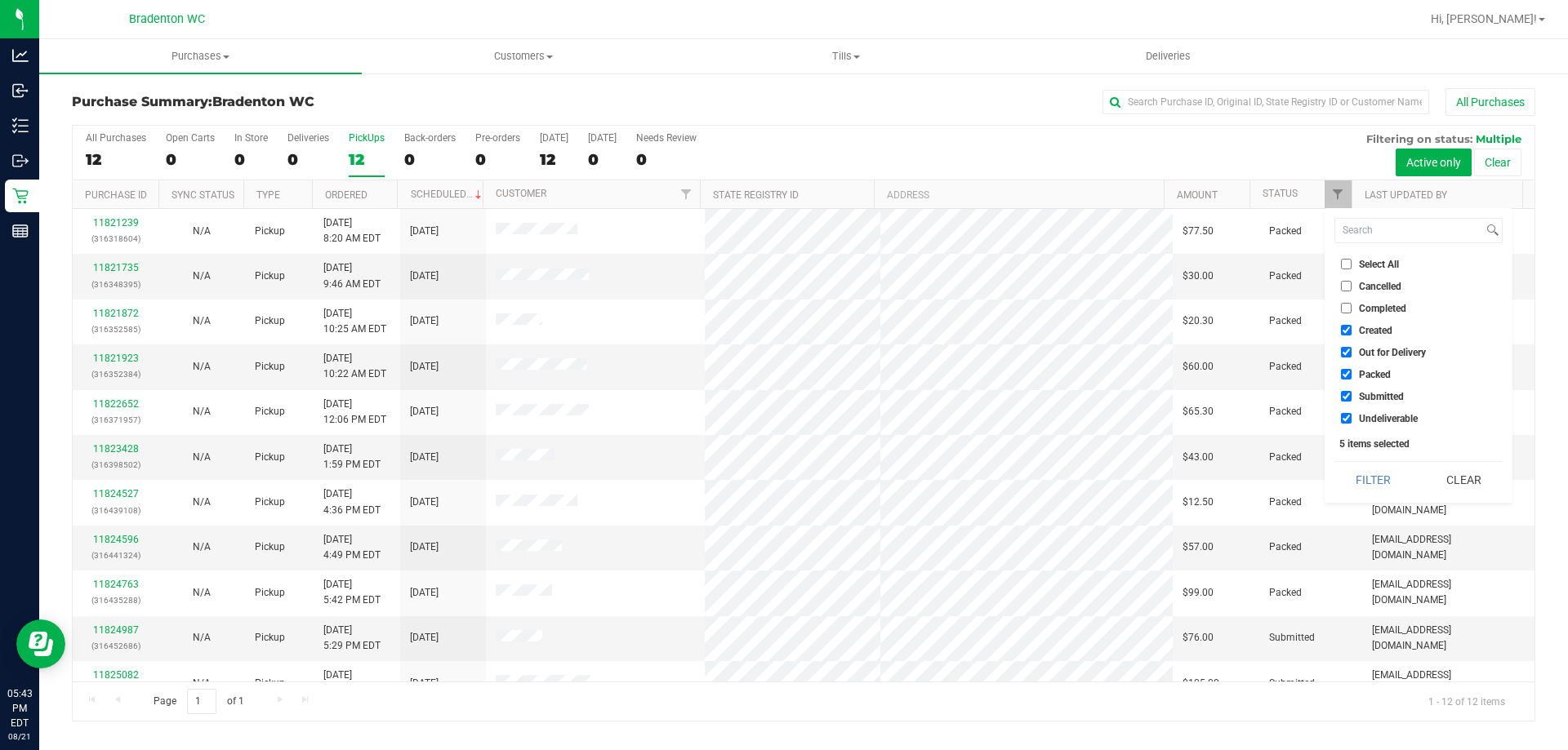
click at [1347, 371] on input "Packed" at bounding box center [1347, 374] width 11 height 11
checkbox input "false"
click at [1371, 478] on button "Filter" at bounding box center [1373, 480] width 78 height 36
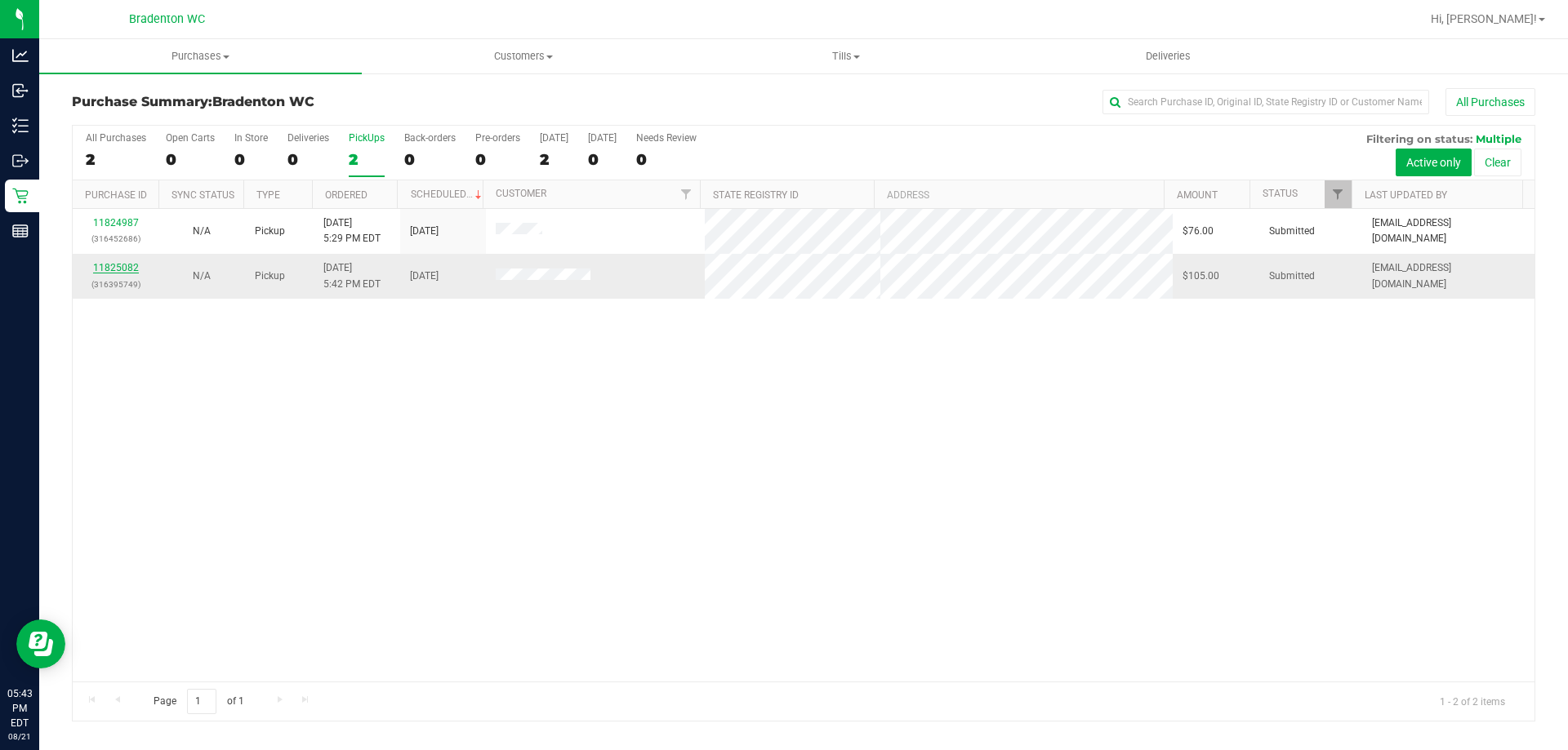
click at [126, 270] on link "11825082" at bounding box center [116, 267] width 46 height 11
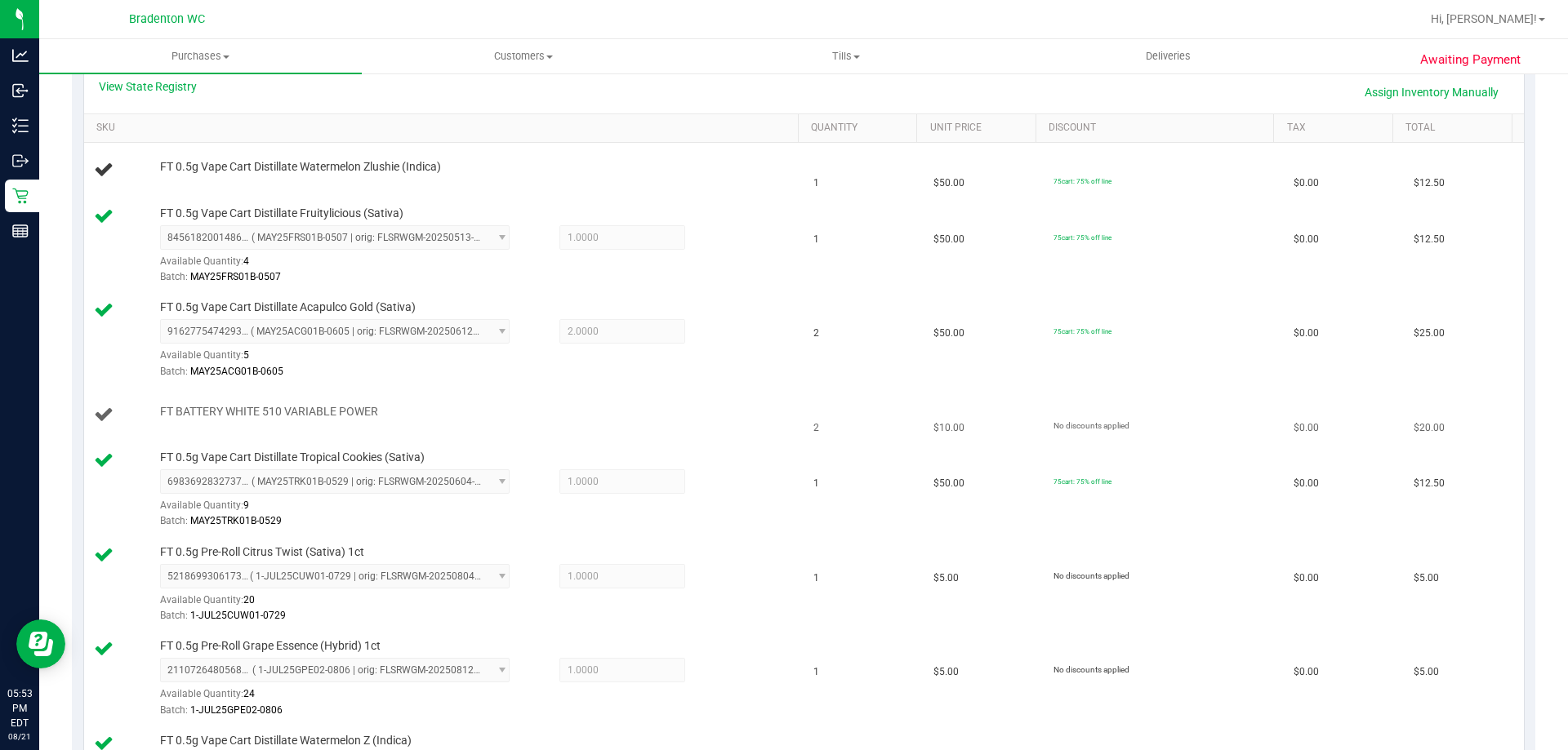
scroll to position [352, 0]
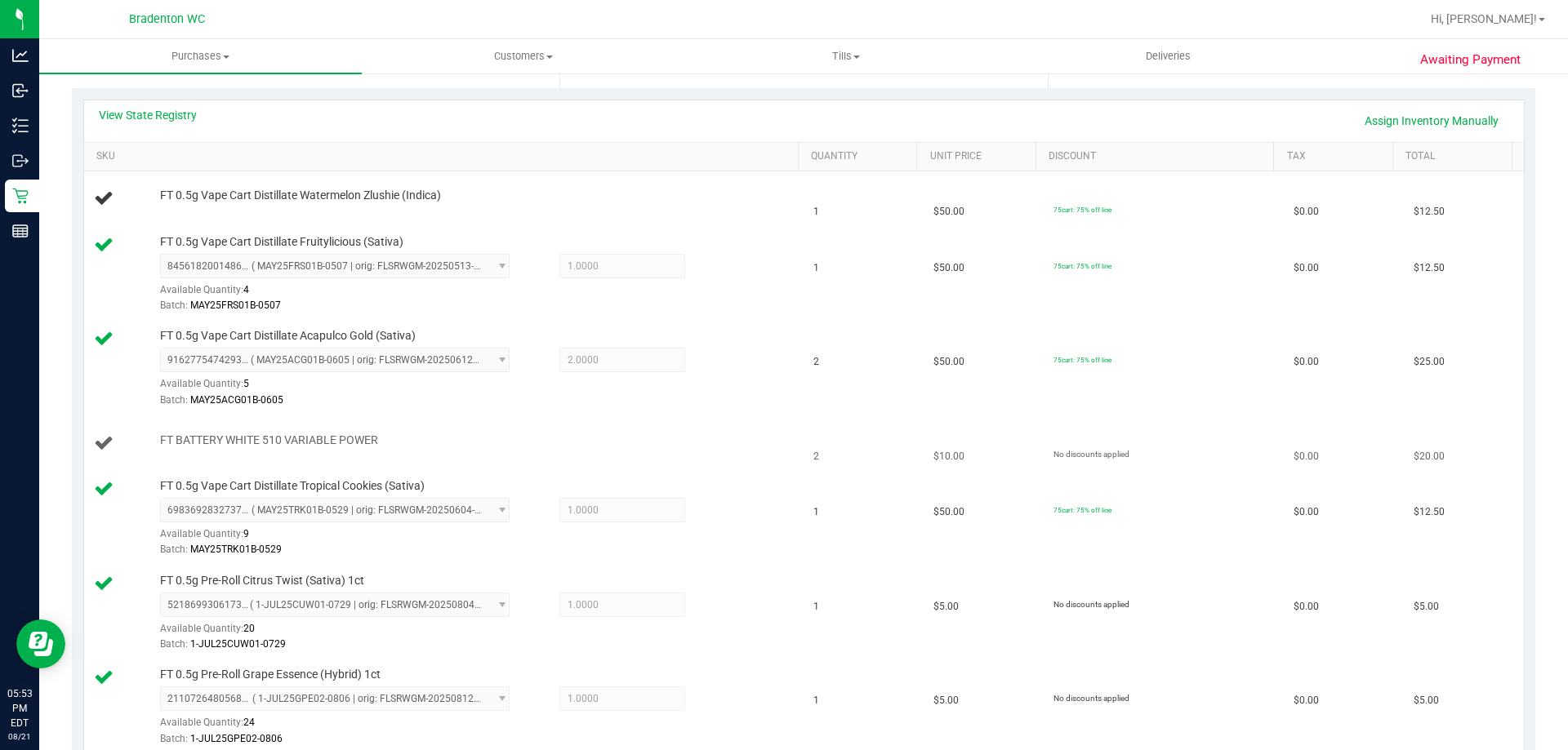
click at [406, 425] on td "FT BATTERY WHITE 510 VARIABLE POWER" at bounding box center [444, 444] width 720 height 55
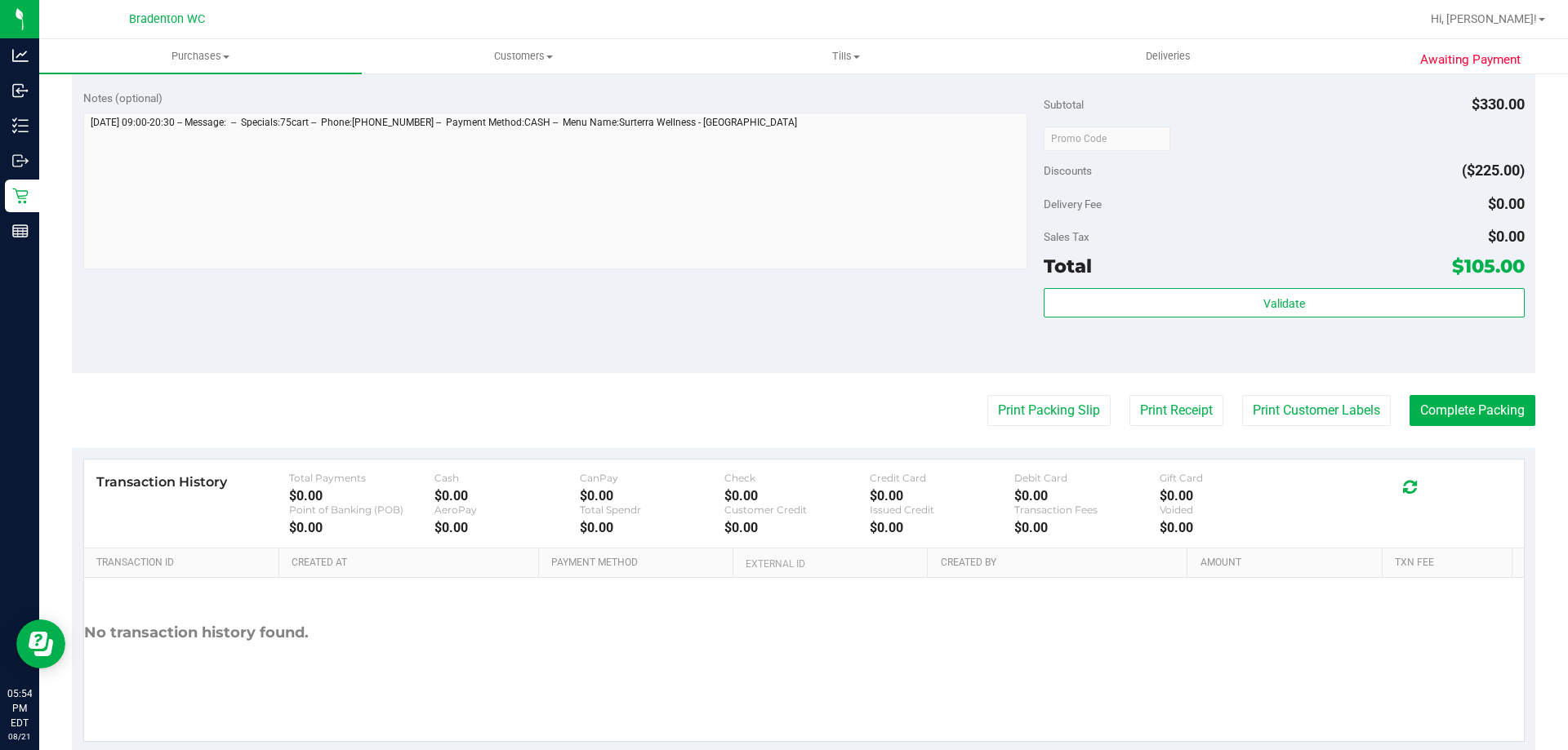
scroll to position [1246, 0]
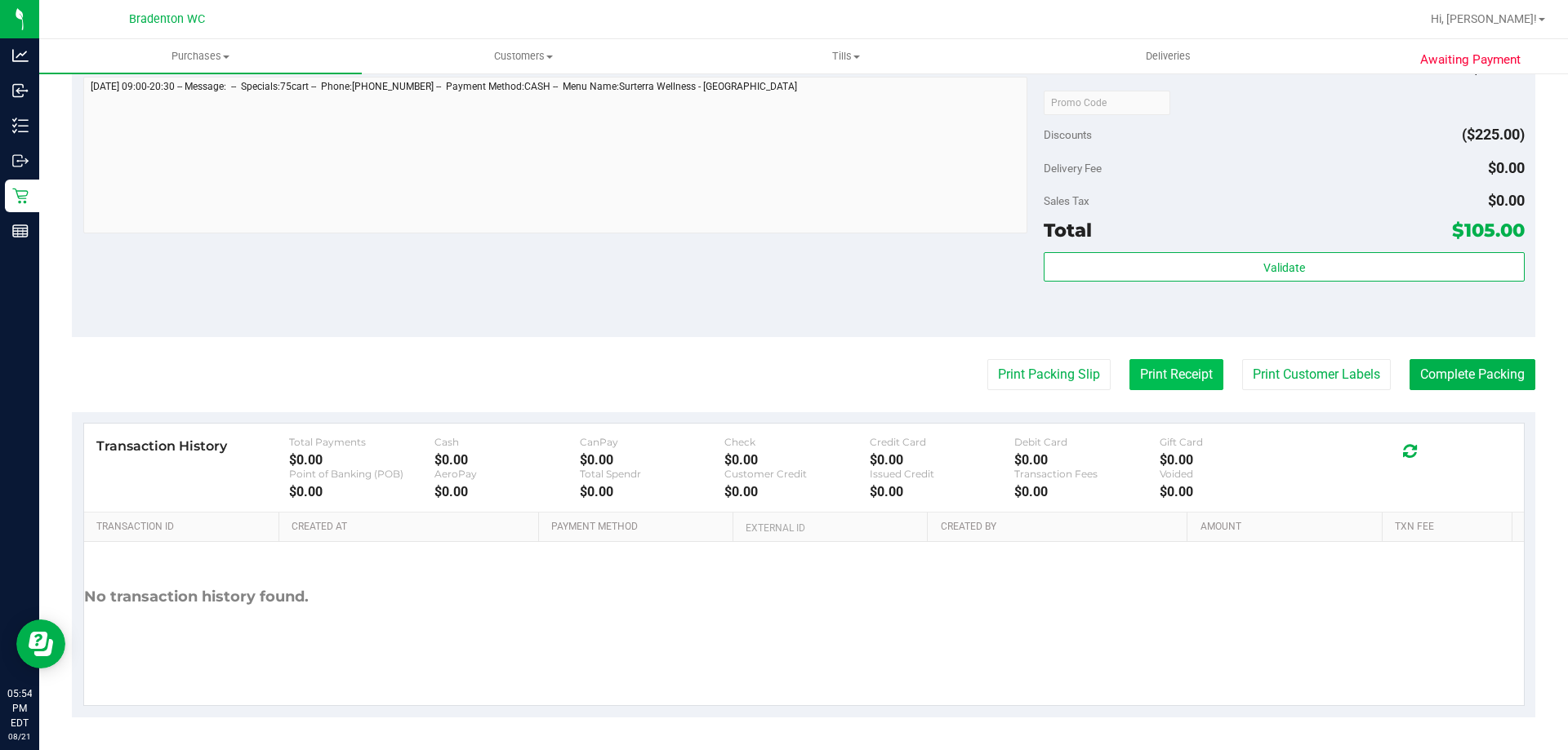
click at [1186, 371] on button "Print Receipt" at bounding box center [1176, 374] width 94 height 31
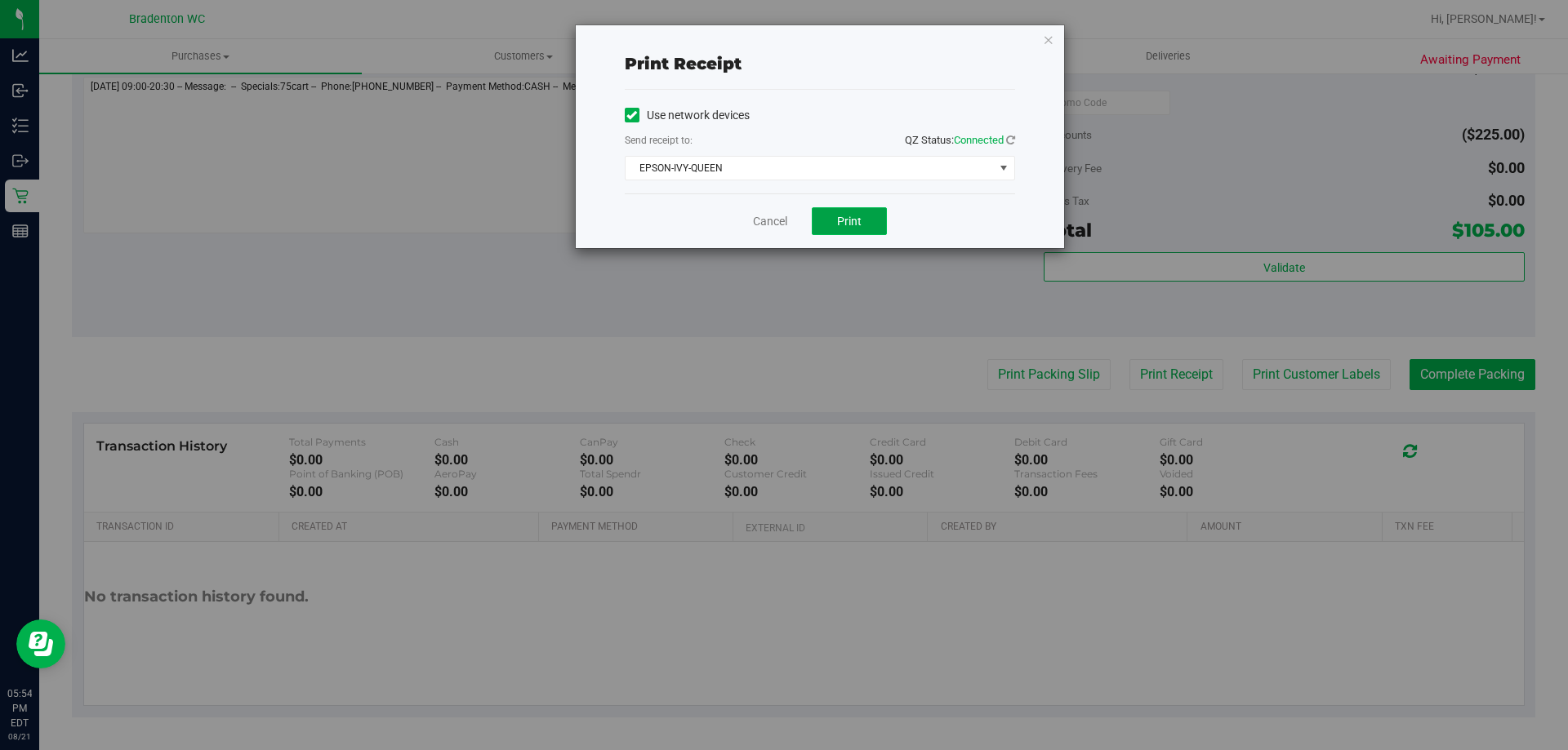
click at [841, 217] on span "Print" at bounding box center [849, 221] width 25 height 13
click at [1045, 40] on icon "button" at bounding box center [1048, 39] width 11 height 19
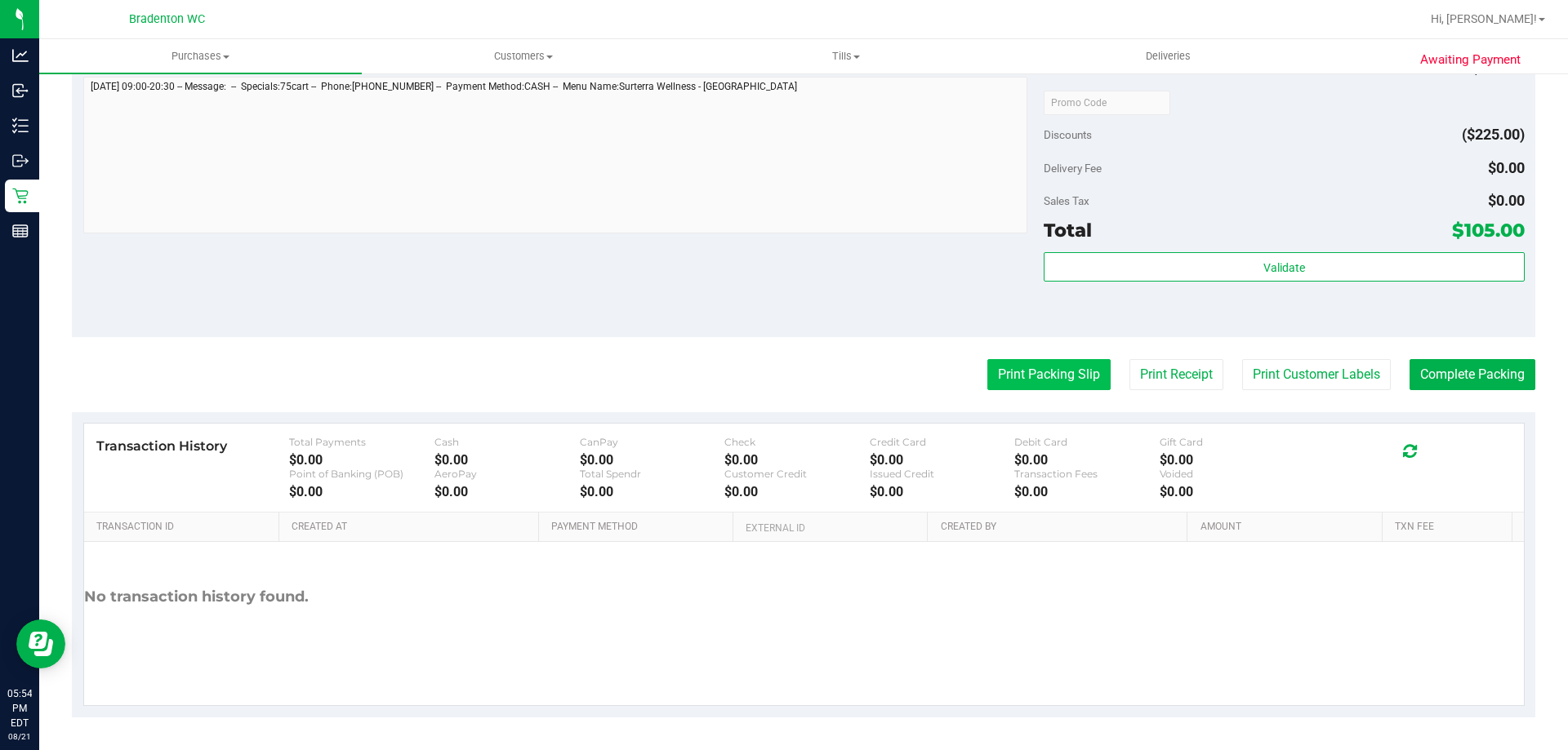
click at [1024, 383] on button "Print Packing Slip" at bounding box center [1049, 374] width 123 height 31
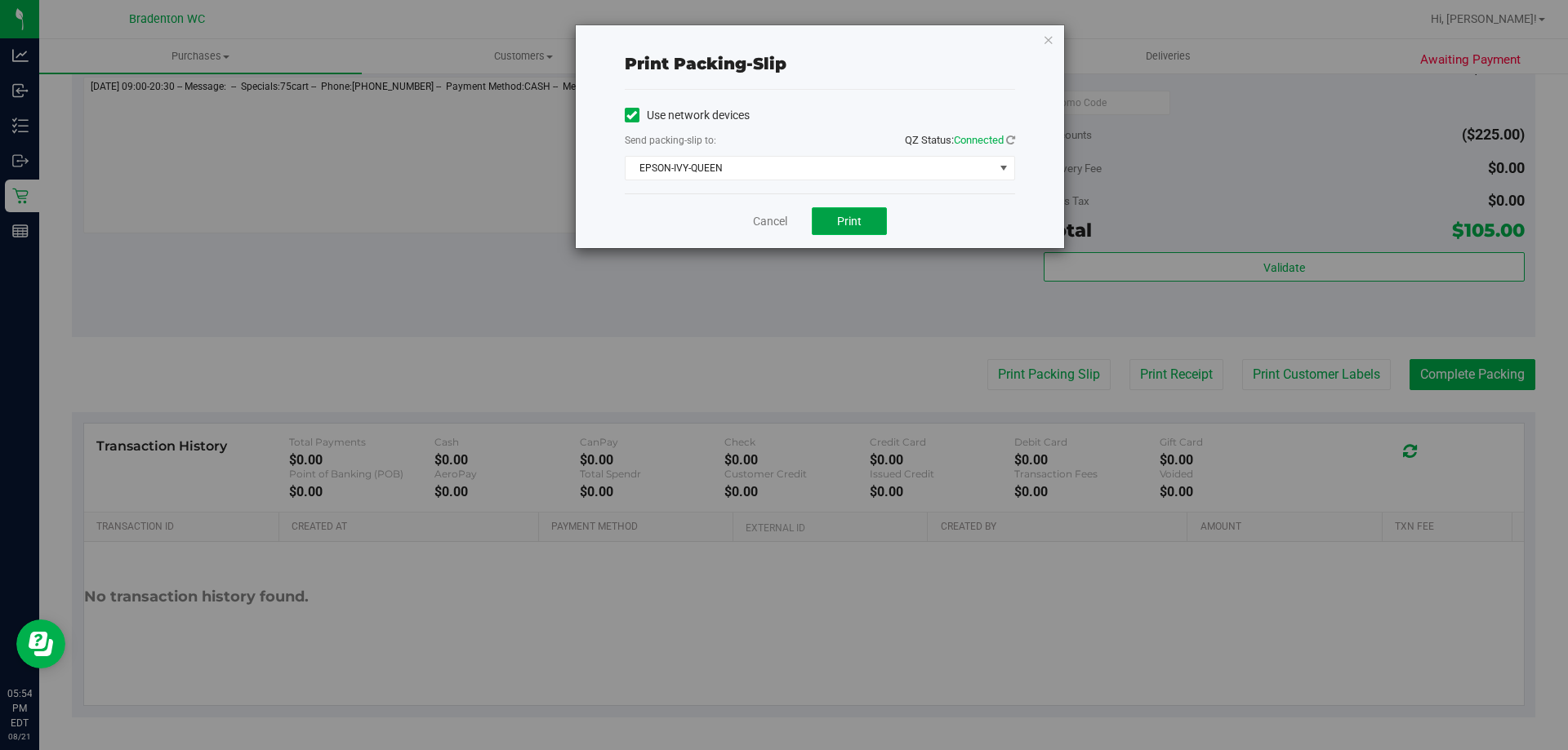
click at [842, 224] on span "Print" at bounding box center [849, 221] width 25 height 13
click at [770, 227] on link "Cancel" at bounding box center [770, 222] width 34 height 18
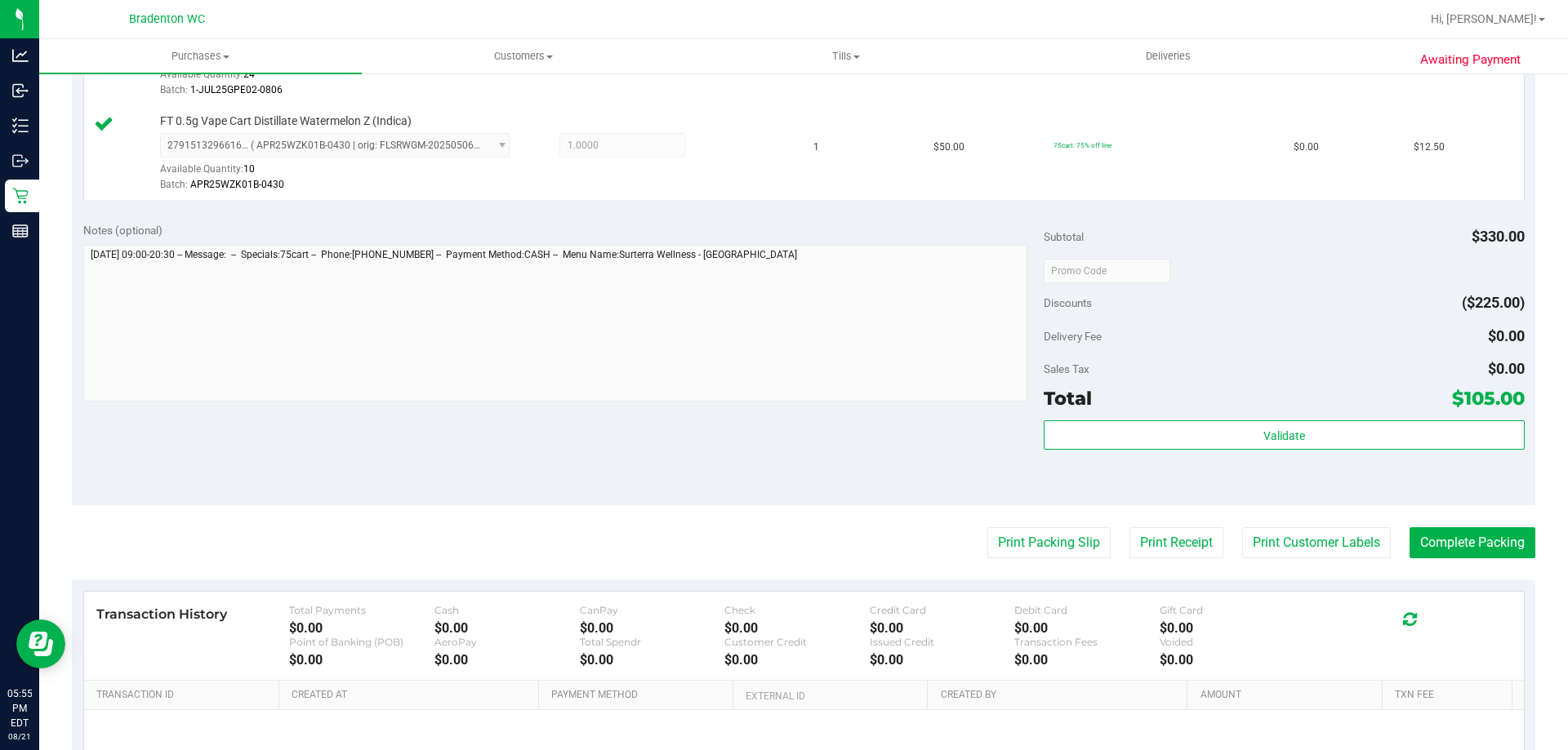
scroll to position [1225, 0]
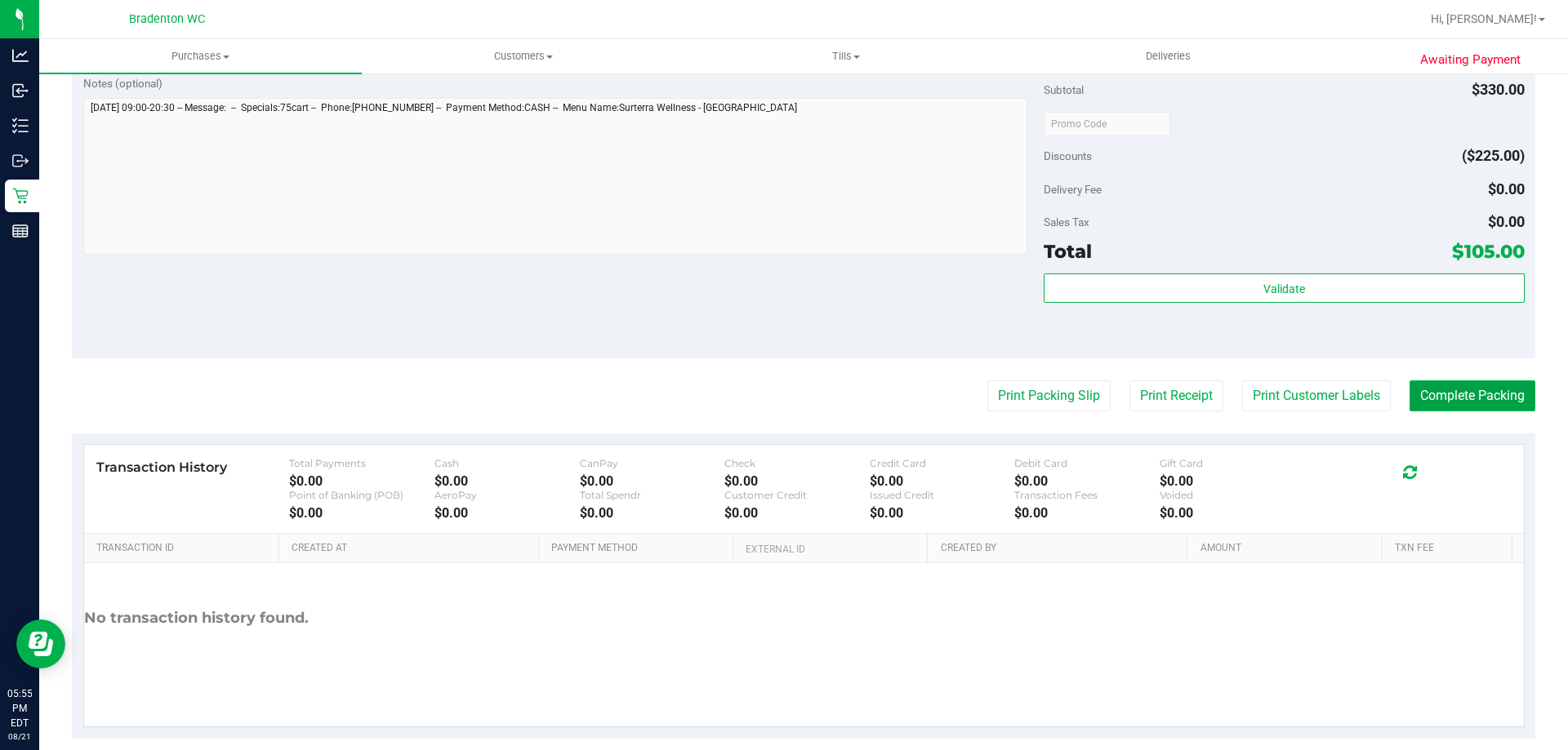
click at [1457, 389] on button "Complete Packing" at bounding box center [1472, 395] width 126 height 31
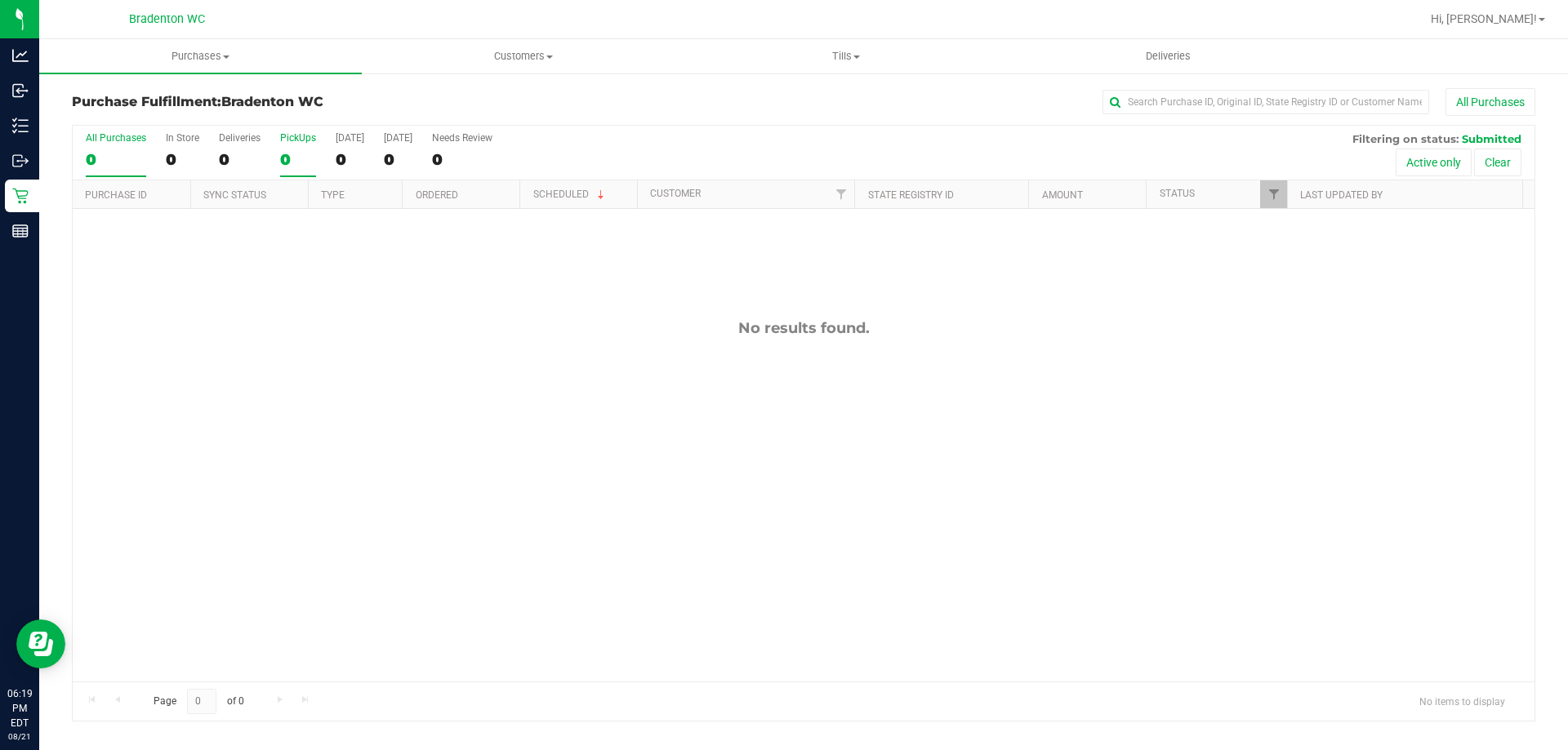
click at [287, 143] on div "PickUps" at bounding box center [298, 138] width 36 height 11
click at [0, 0] on input "PickUps 0" at bounding box center [0, 0] width 0 height 0
click at [491, 431] on div "No results found." at bounding box center [804, 501] width 1462 height 583
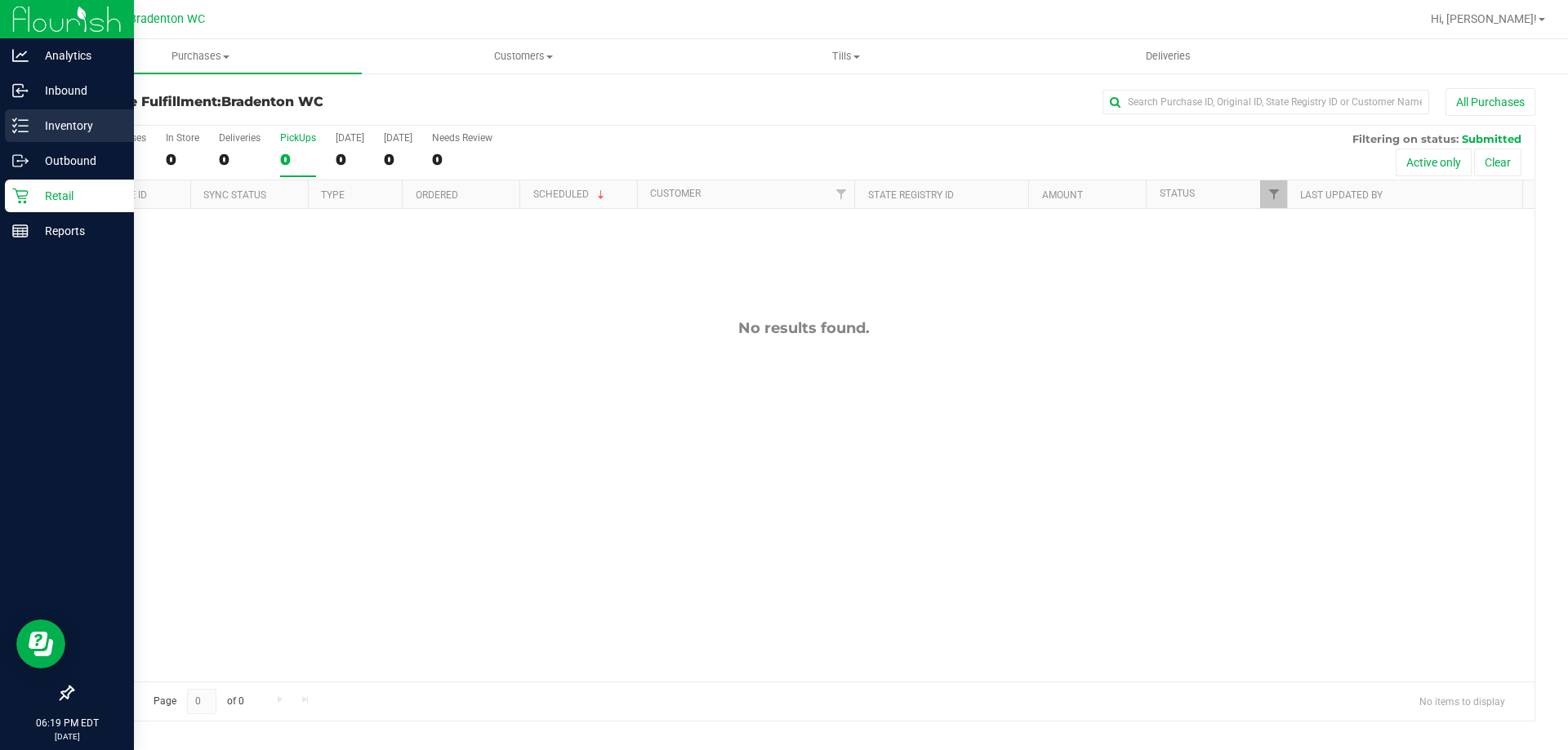
click at [72, 114] on div "Inventory" at bounding box center [69, 126] width 129 height 32
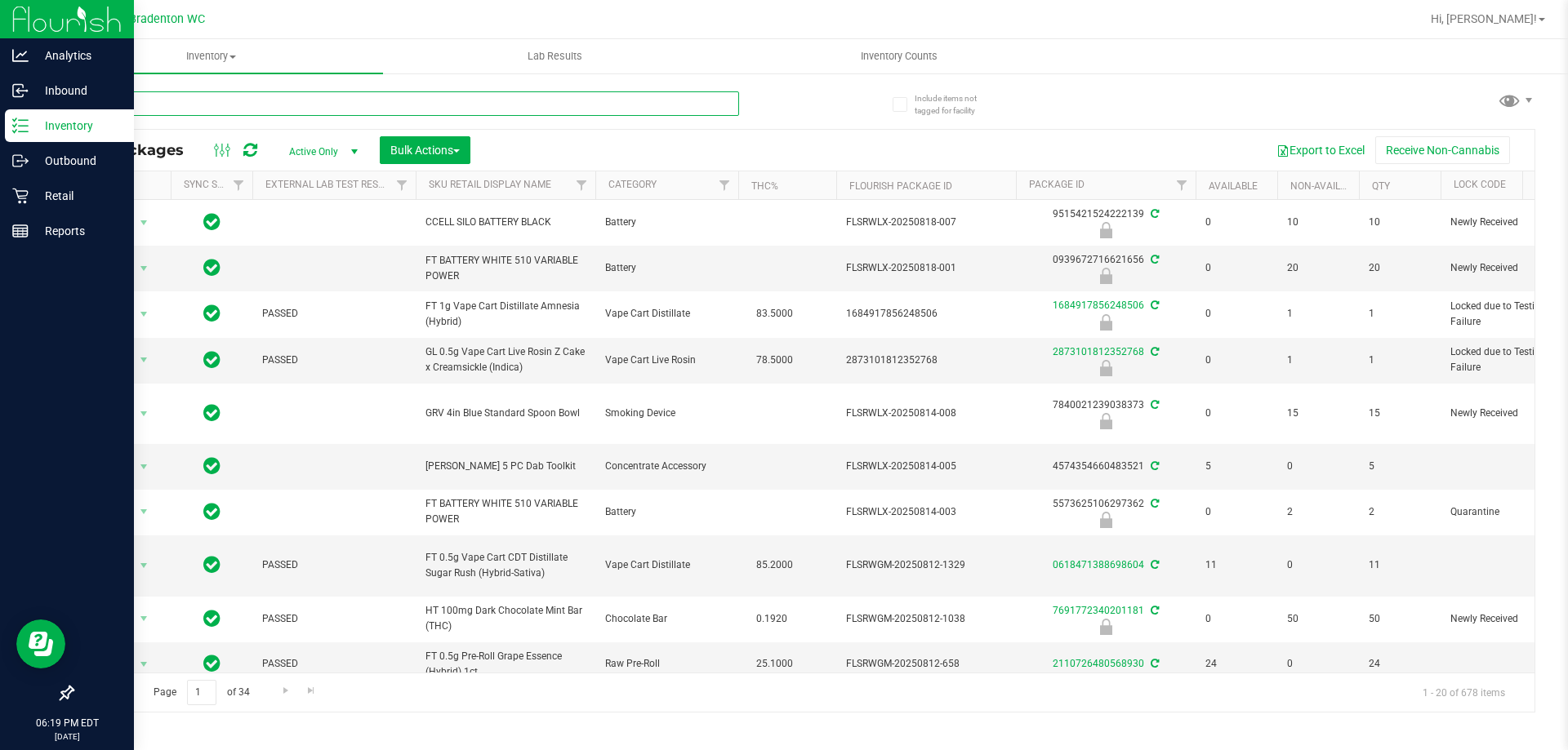
click at [430, 100] on input "text" at bounding box center [406, 104] width 668 height 25
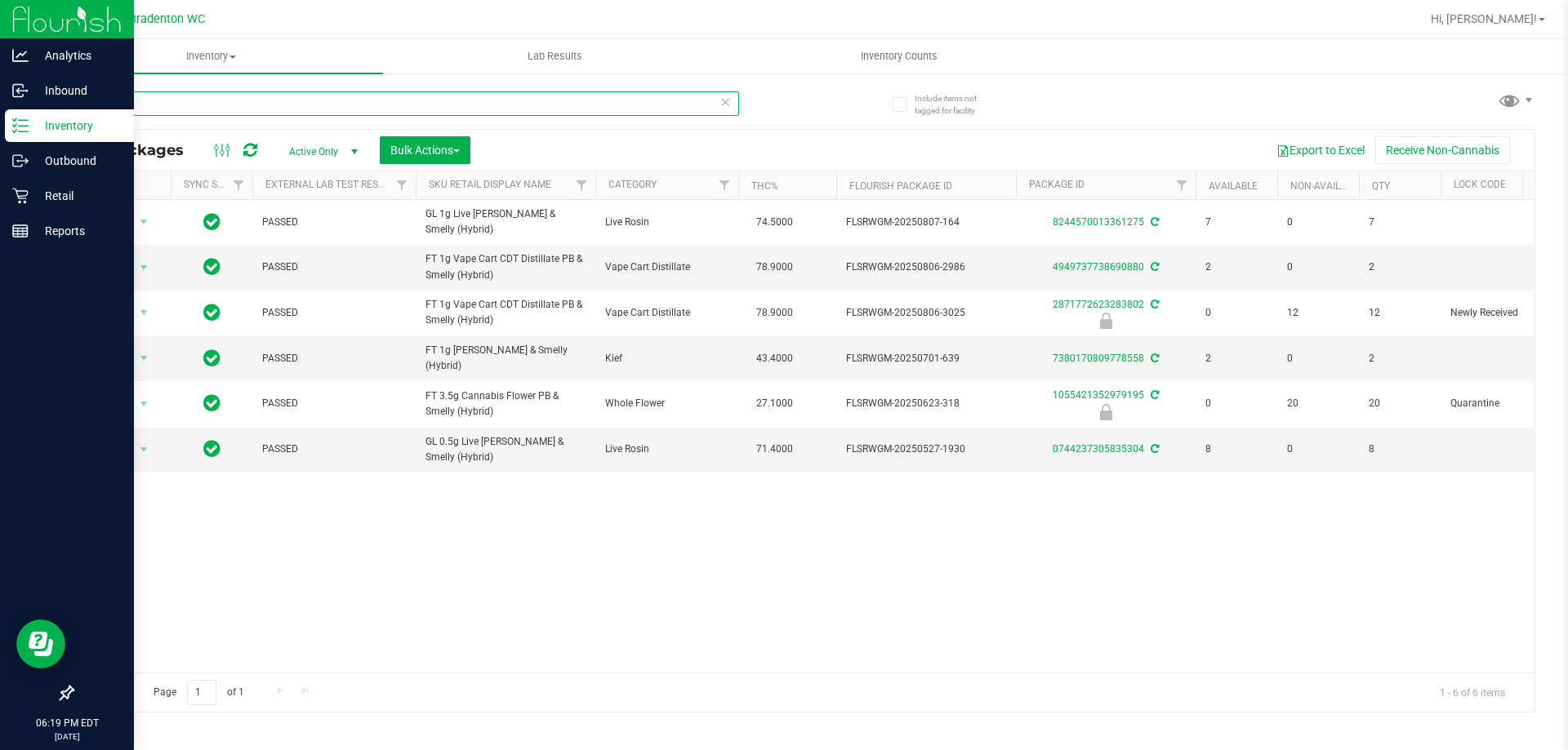
type input "pbs"
click at [729, 98] on icon at bounding box center [725, 101] width 11 height 19
